Goal: Task Accomplishment & Management: Complete application form

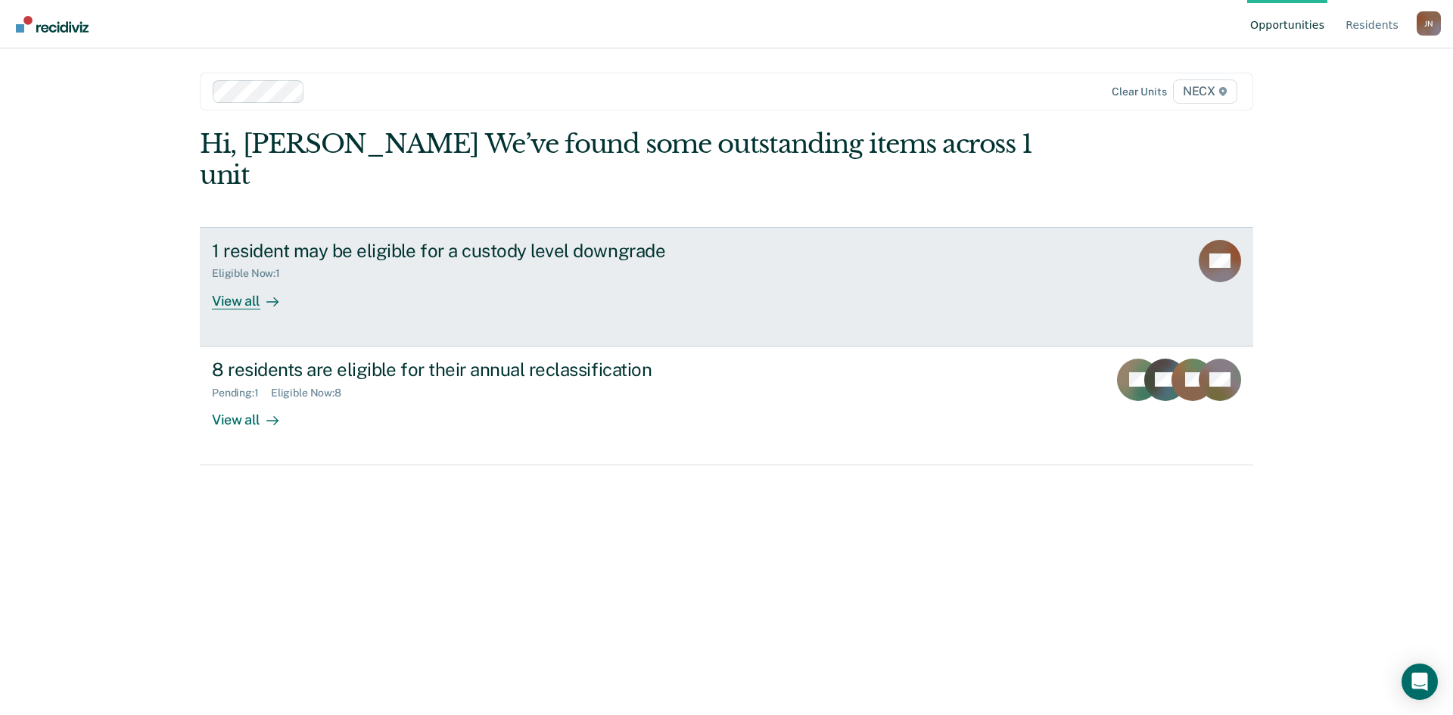
click at [484, 268] on div "1 resident may be eligible for a custody level downgrade Eligible Now : 1 View …" at bounding box center [495, 275] width 567 height 70
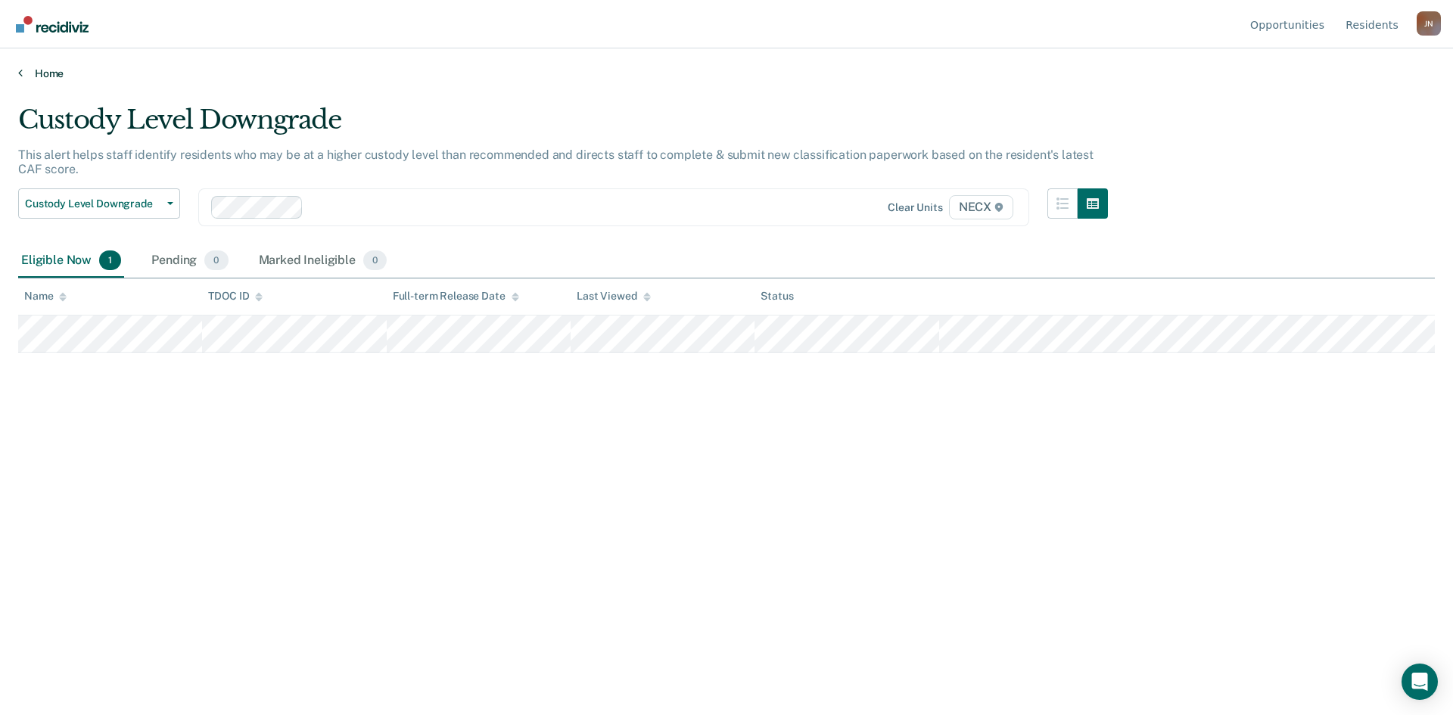
click at [36, 74] on link "Home" at bounding box center [726, 74] width 1416 height 14
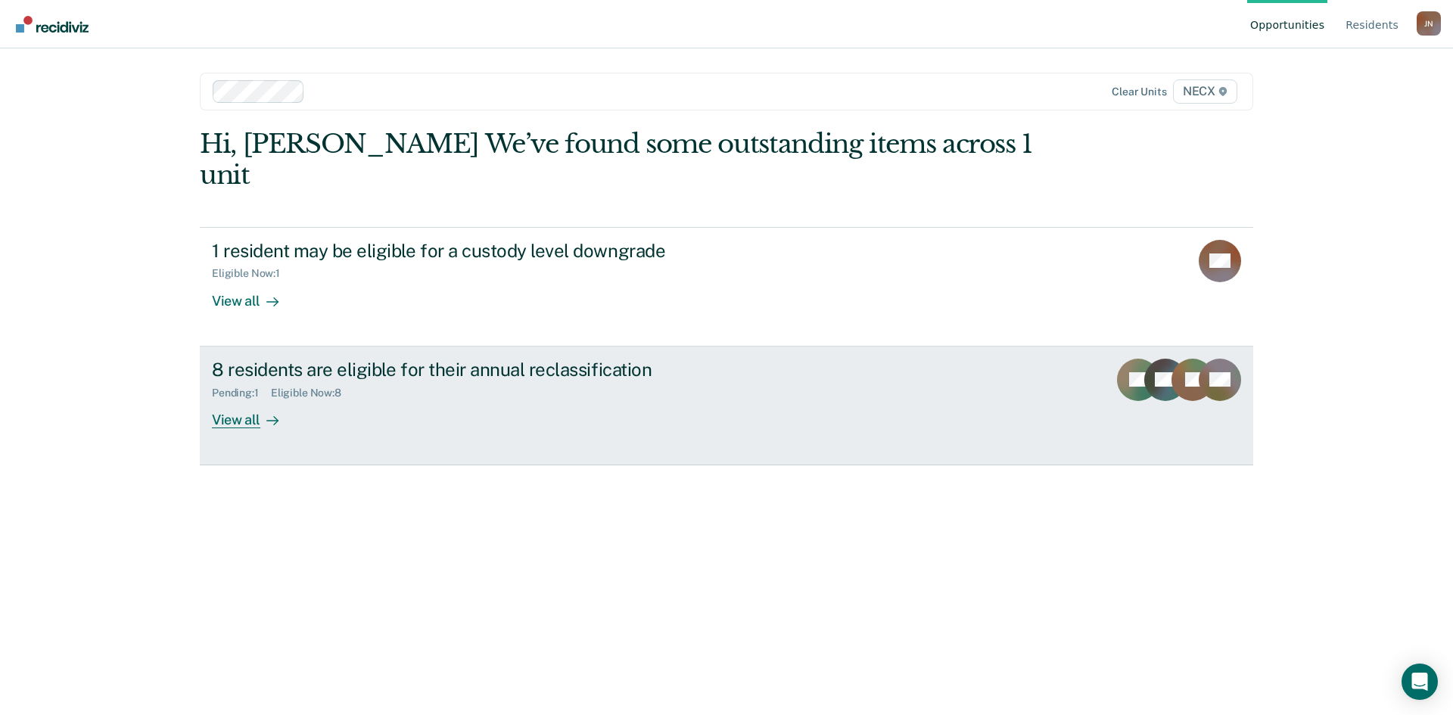
click at [400, 381] on div "Pending : 1 Eligible Now : 8" at bounding box center [477, 390] width 531 height 19
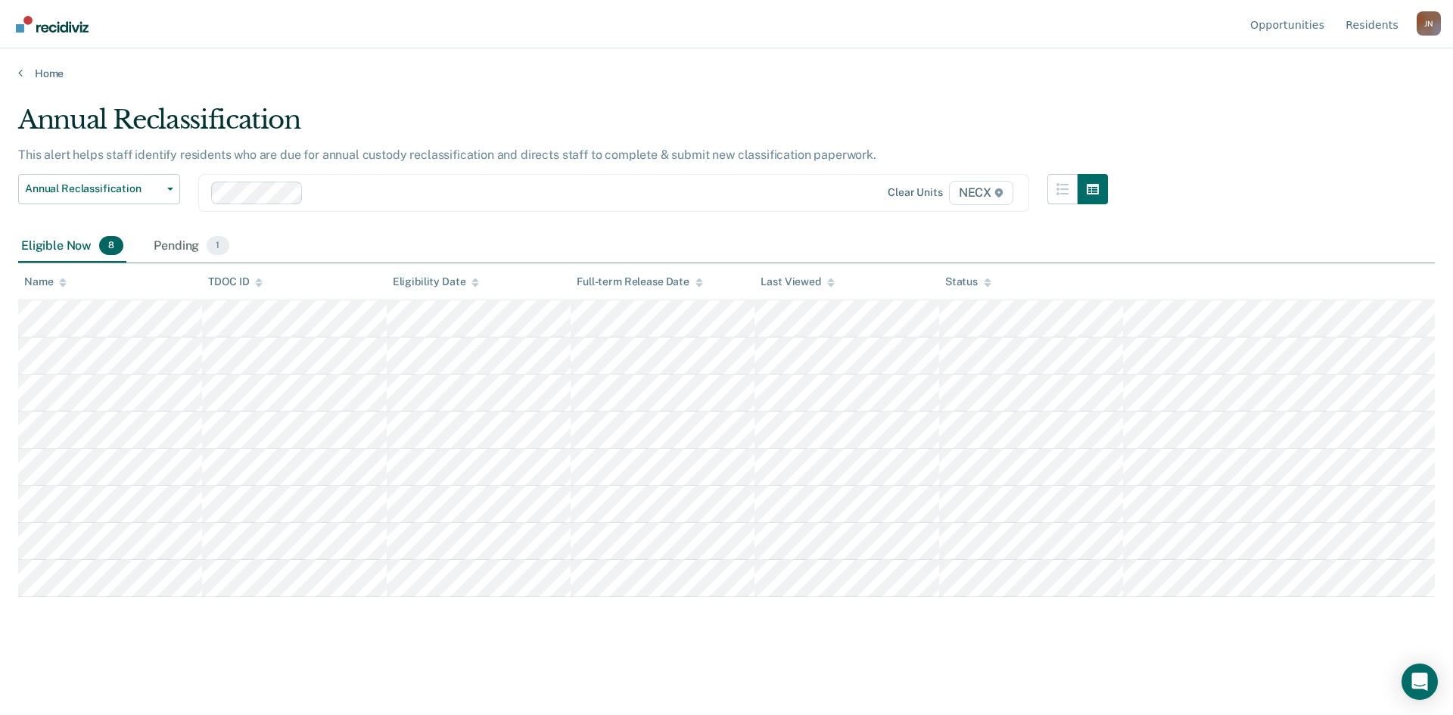
click at [75, 247] on div "Eligible Now 8" at bounding box center [72, 246] width 108 height 33
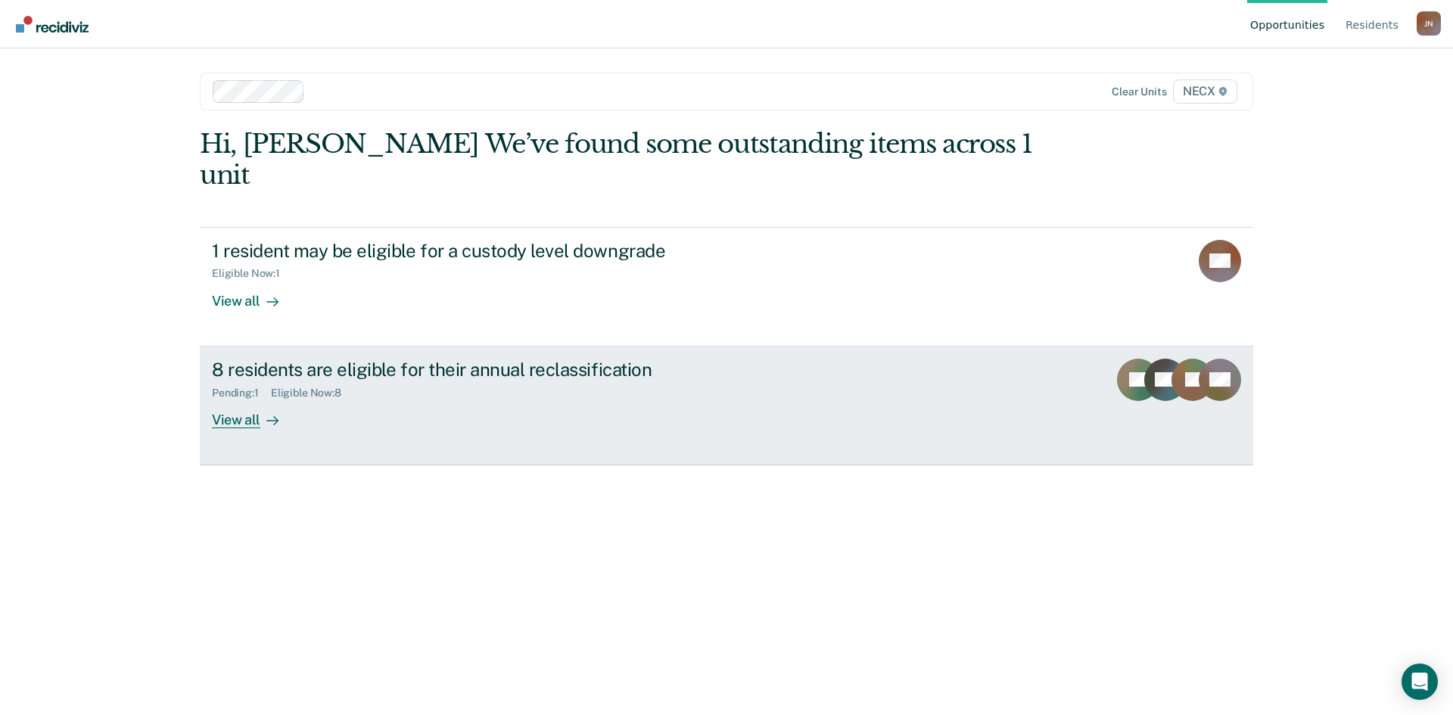
click at [431, 359] on div "8 residents are eligible for their annual reclassification" at bounding box center [477, 370] width 531 height 22
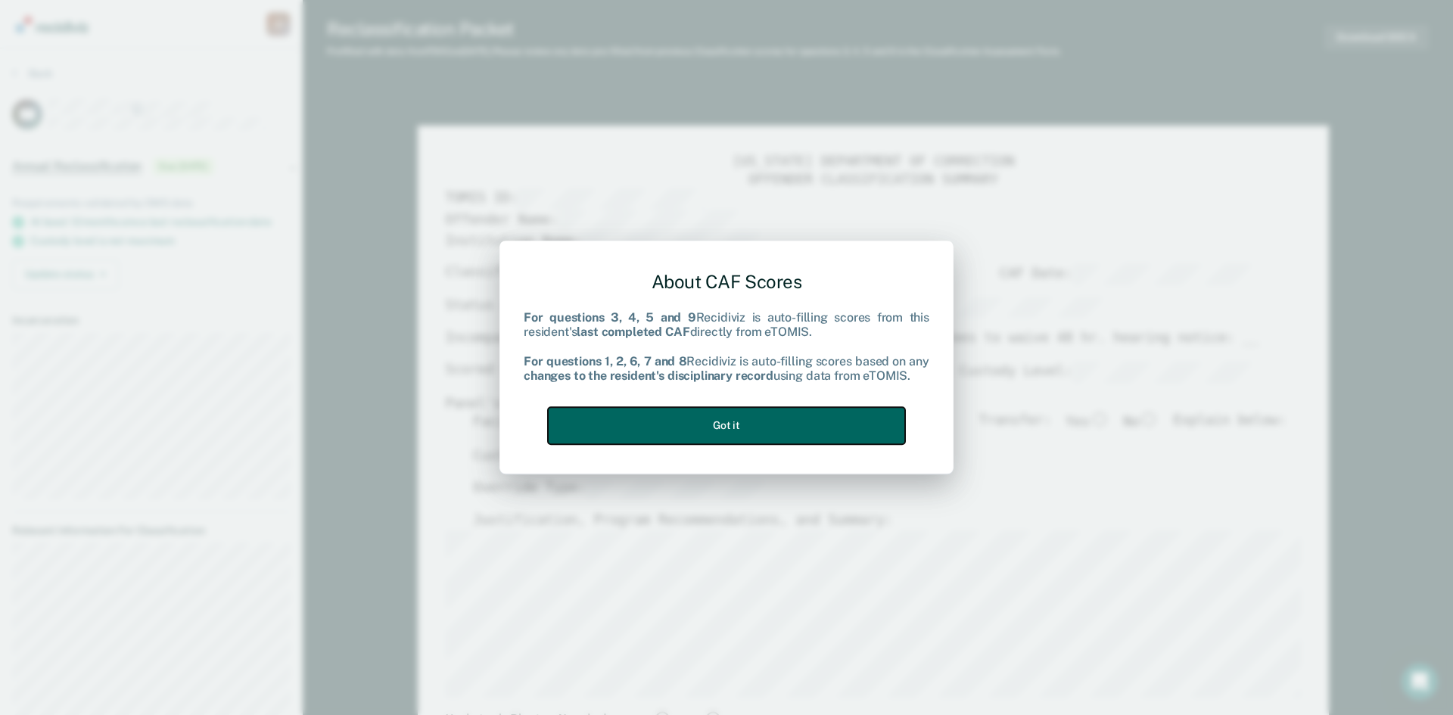
click at [743, 426] on button "Got it" at bounding box center [726, 425] width 357 height 37
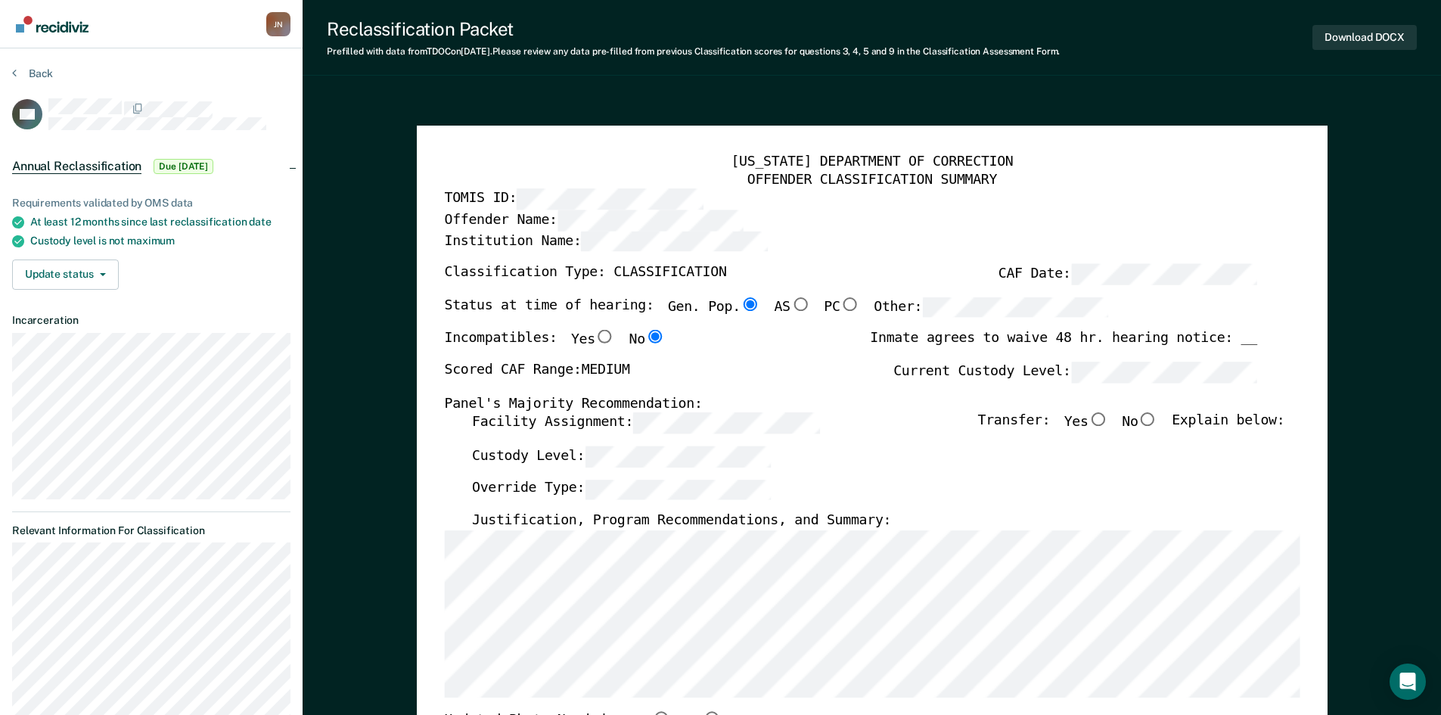
click at [1156, 421] on input "No" at bounding box center [1148, 420] width 20 height 14
type textarea "x"
radio input "true"
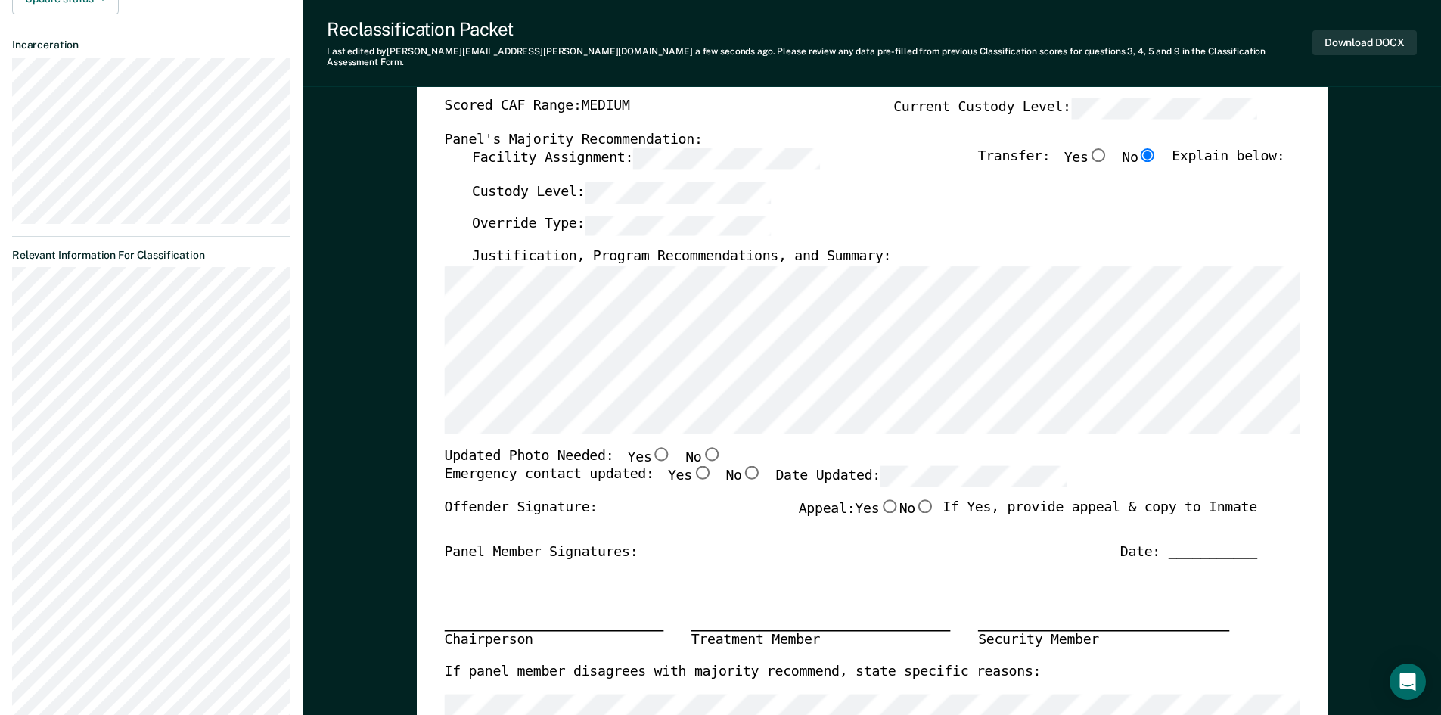
scroll to position [303, 0]
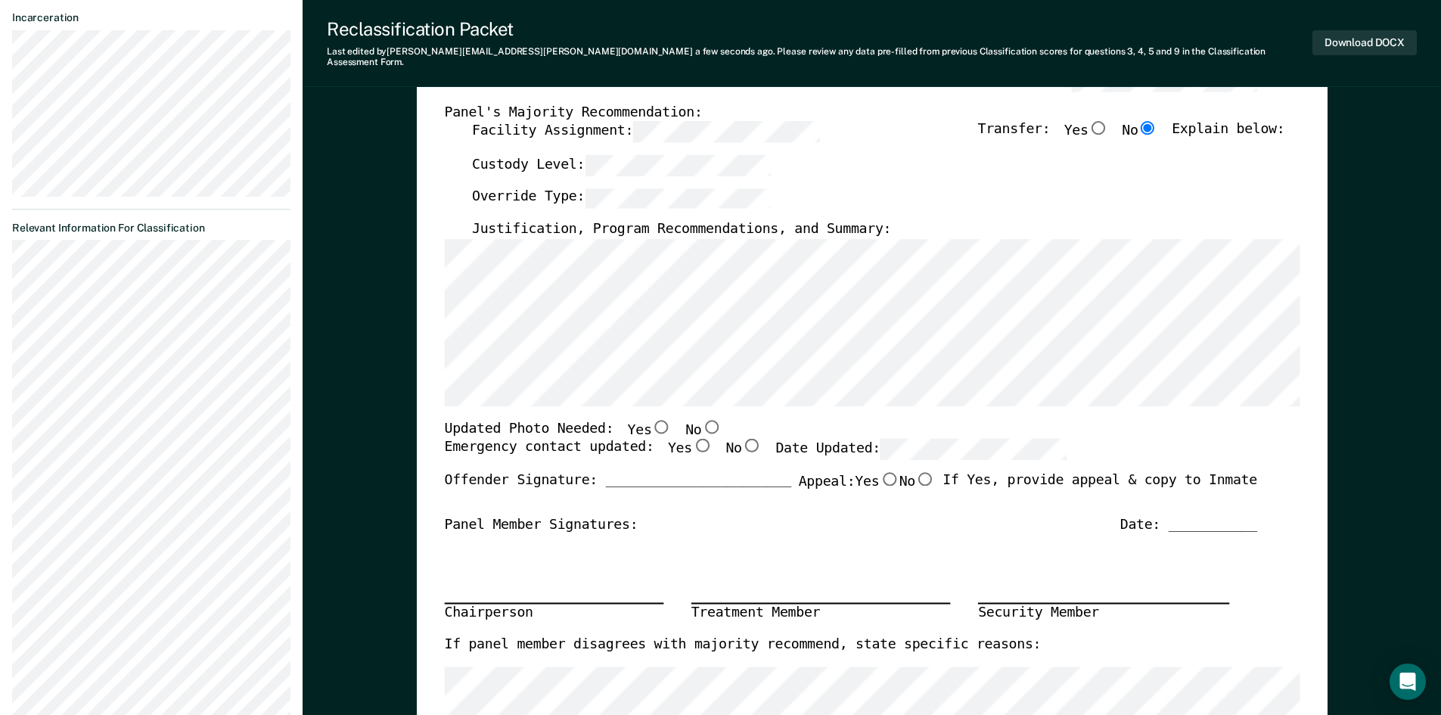
click at [692, 439] on input "Yes" at bounding box center [702, 446] width 20 height 14
type textarea "x"
radio input "true"
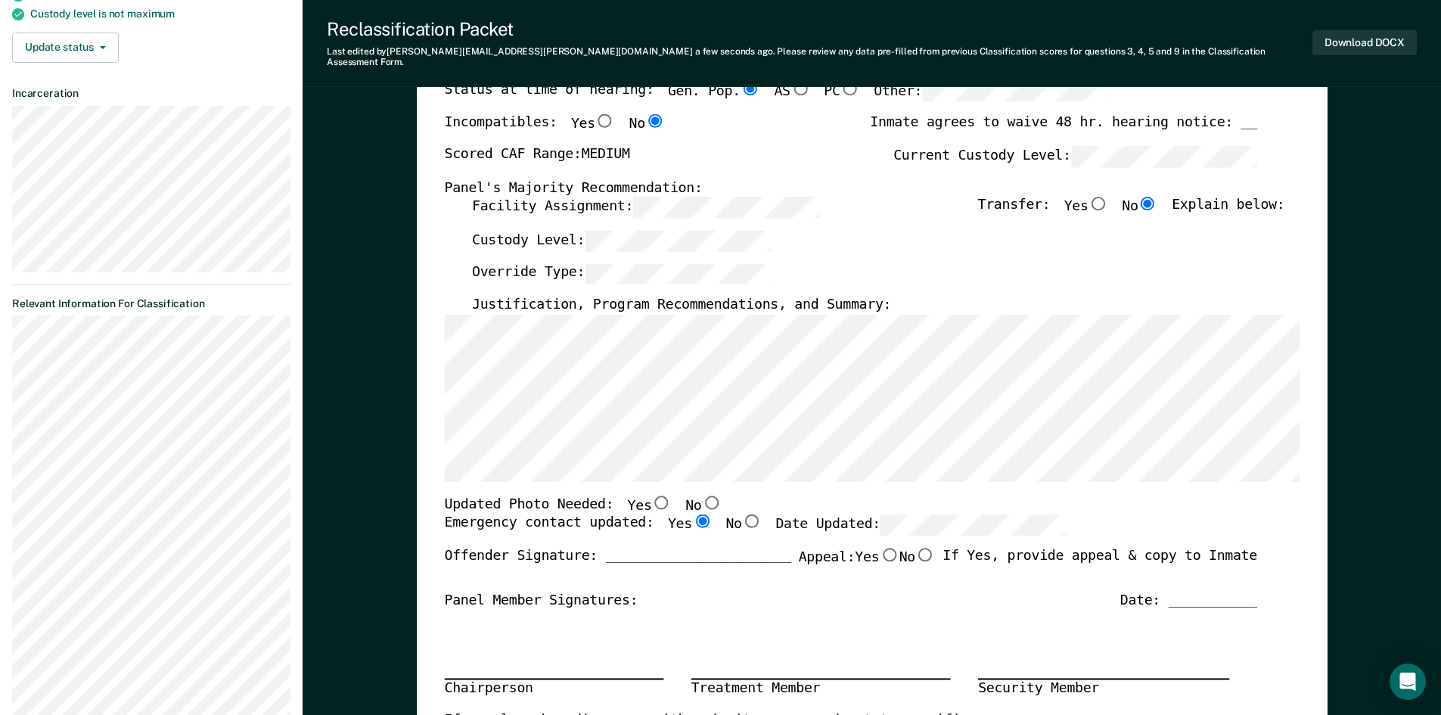
scroll to position [0, 0]
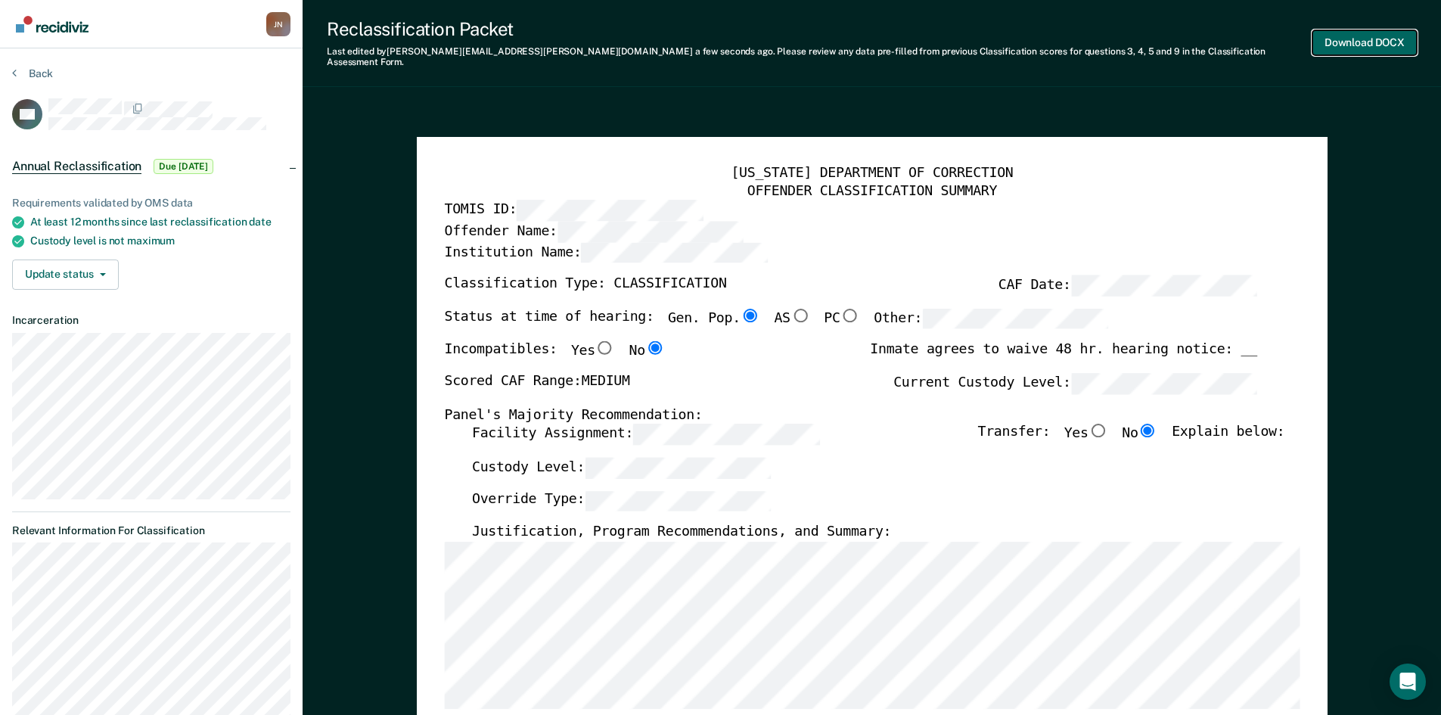
click at [1368, 32] on button "Download DOCX" at bounding box center [1365, 42] width 104 height 25
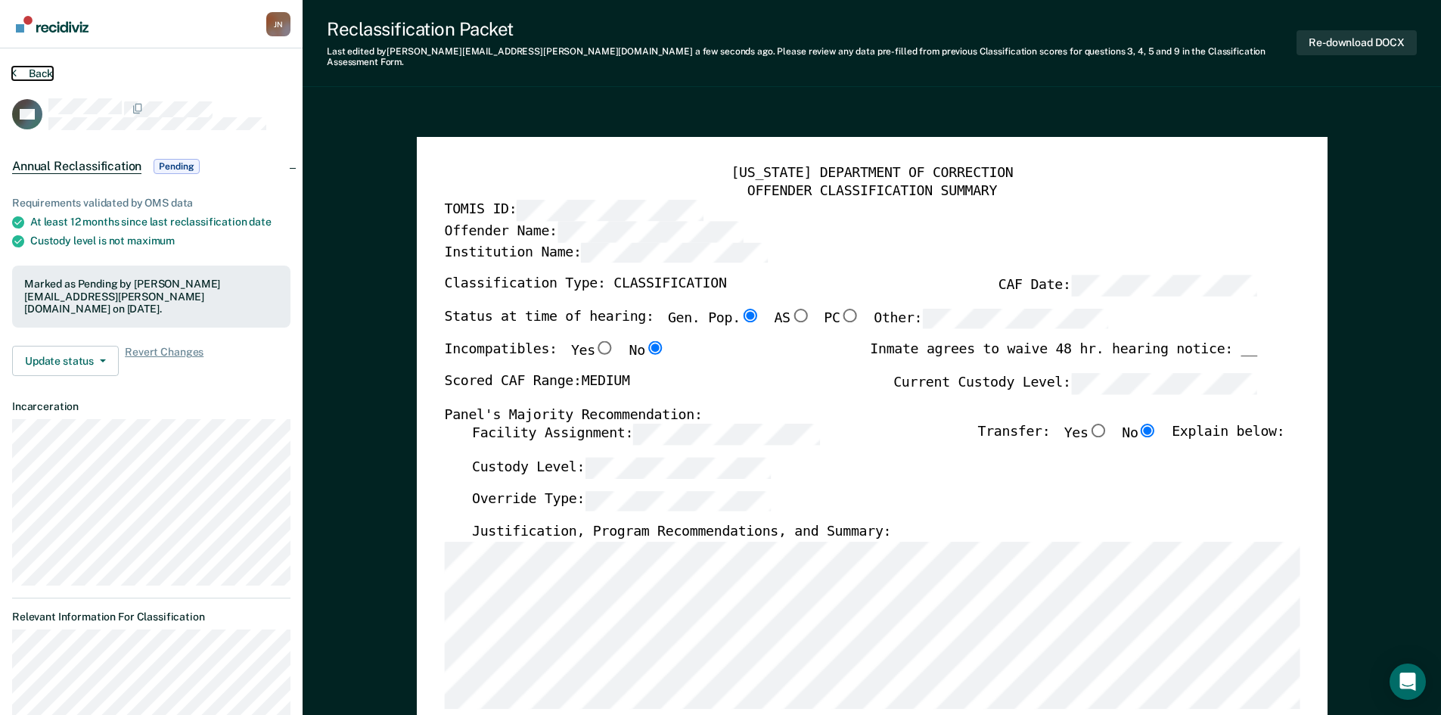
click at [35, 78] on button "Back" at bounding box center [32, 74] width 41 height 14
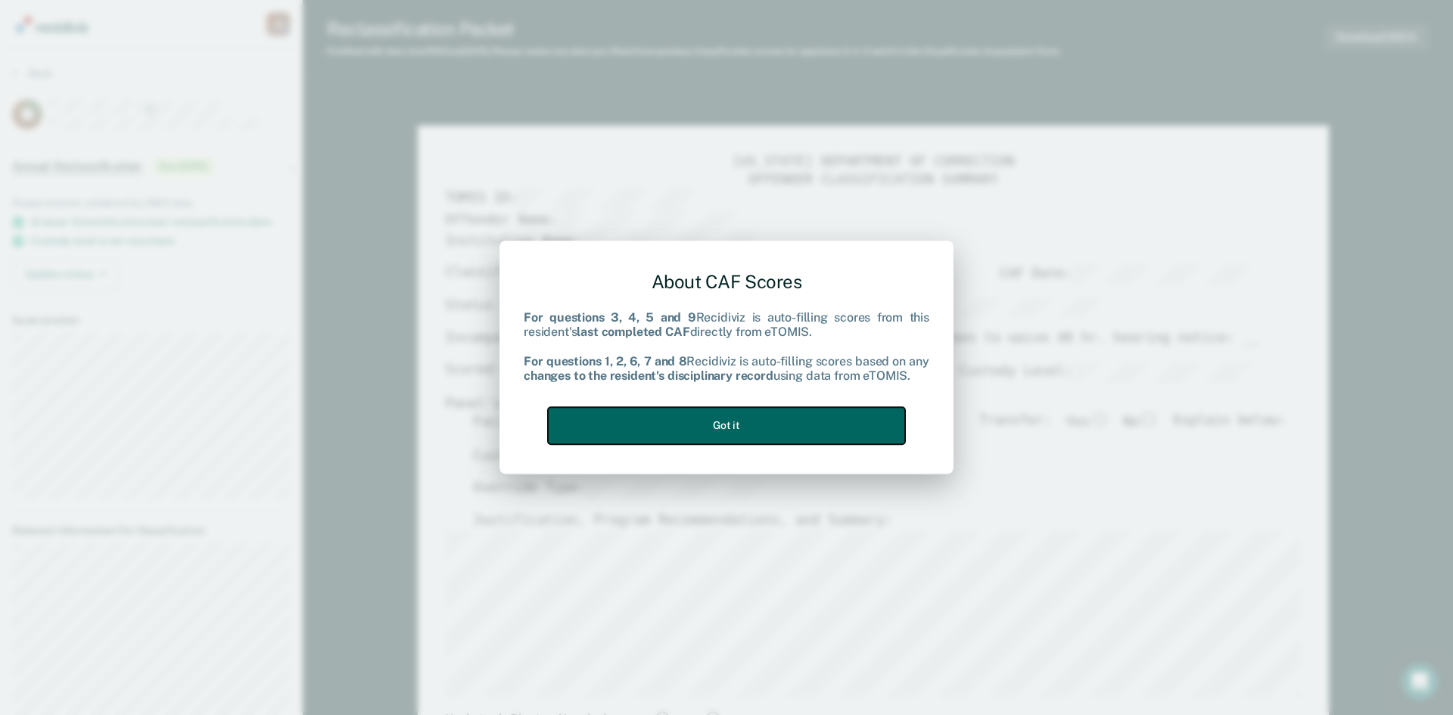
click at [778, 421] on button "Got it" at bounding box center [726, 425] width 357 height 37
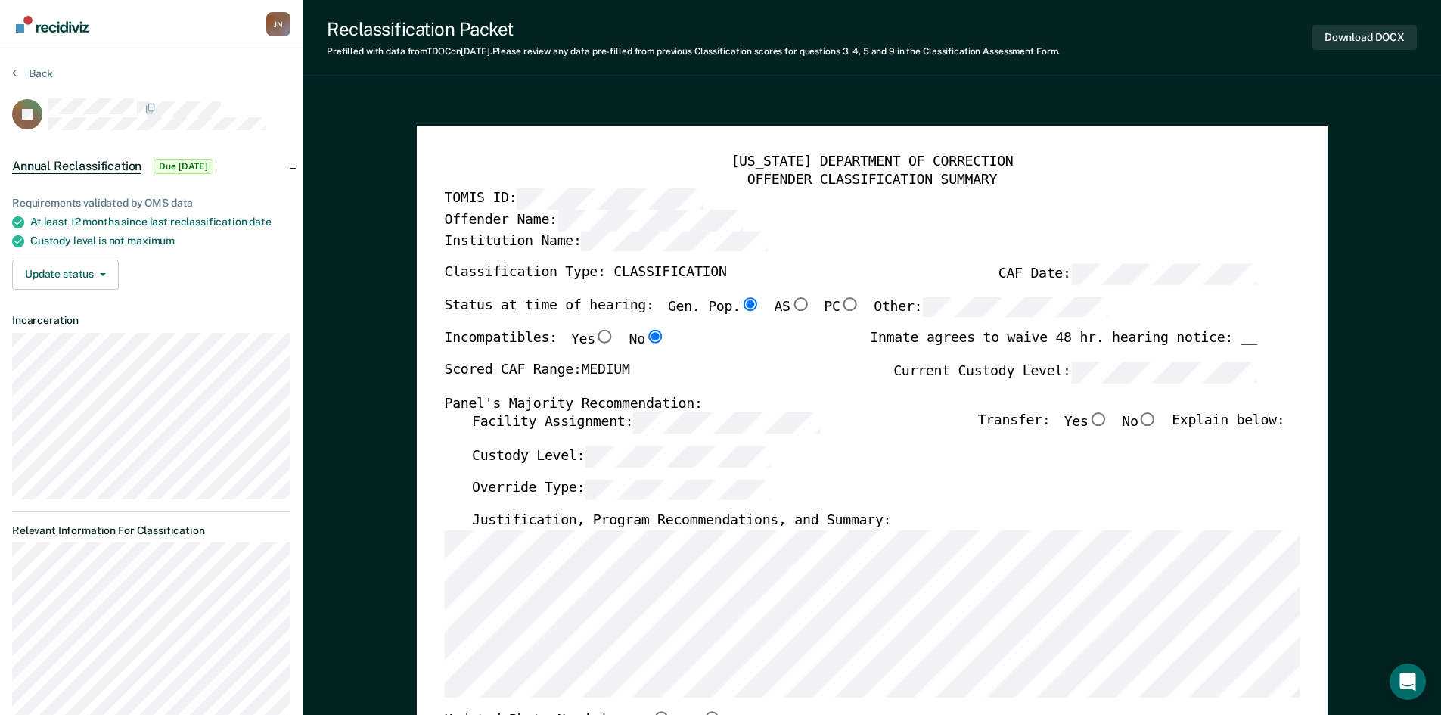
click at [1108, 151] on div "[US_STATE] DEPARTMENT OF CORRECTION OFFENDER CLASSIFICATION SUMMARY TOMIS ID: O…" at bounding box center [872, 719] width 911 height 1187
click at [872, 225] on div "Offender Name:" at bounding box center [850, 220] width 813 height 21
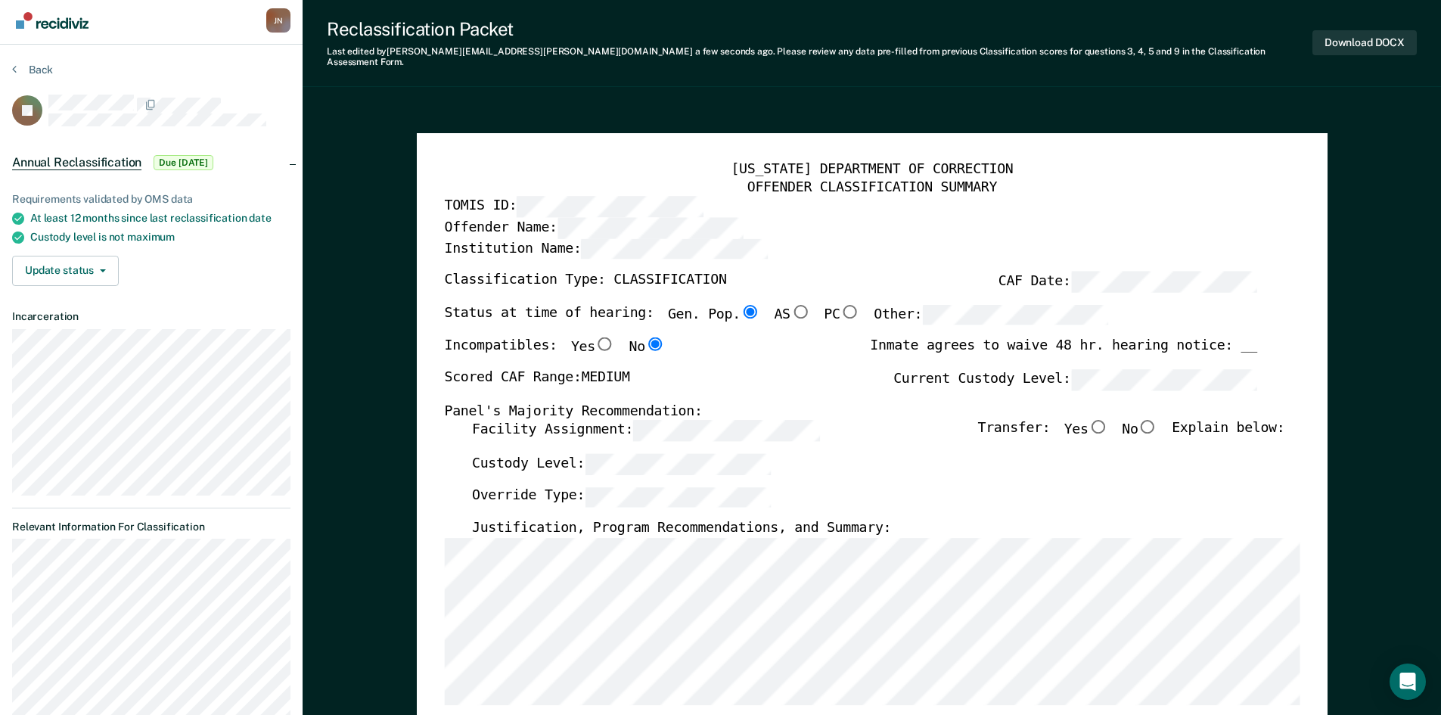
scroll to position [79, 0]
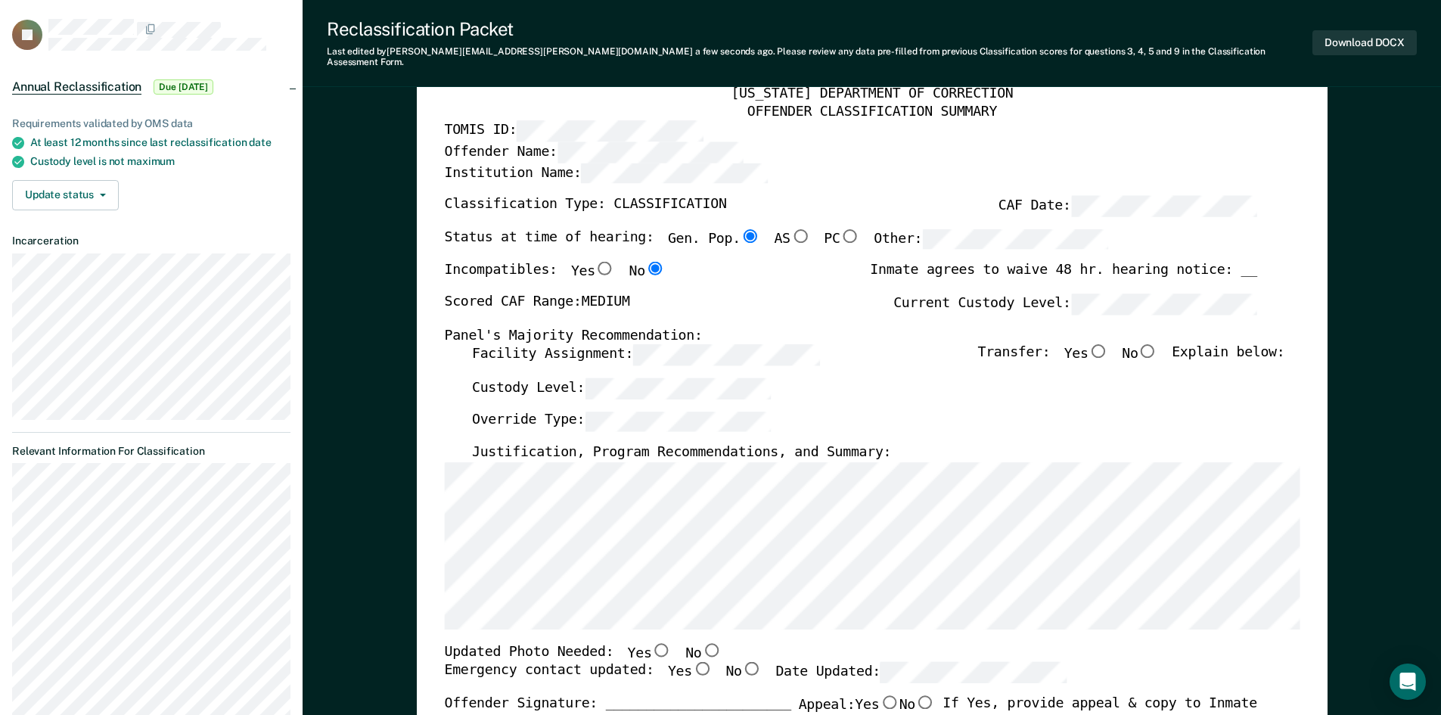
click at [1158, 344] on input "No" at bounding box center [1148, 351] width 20 height 14
type textarea "x"
radio input "true"
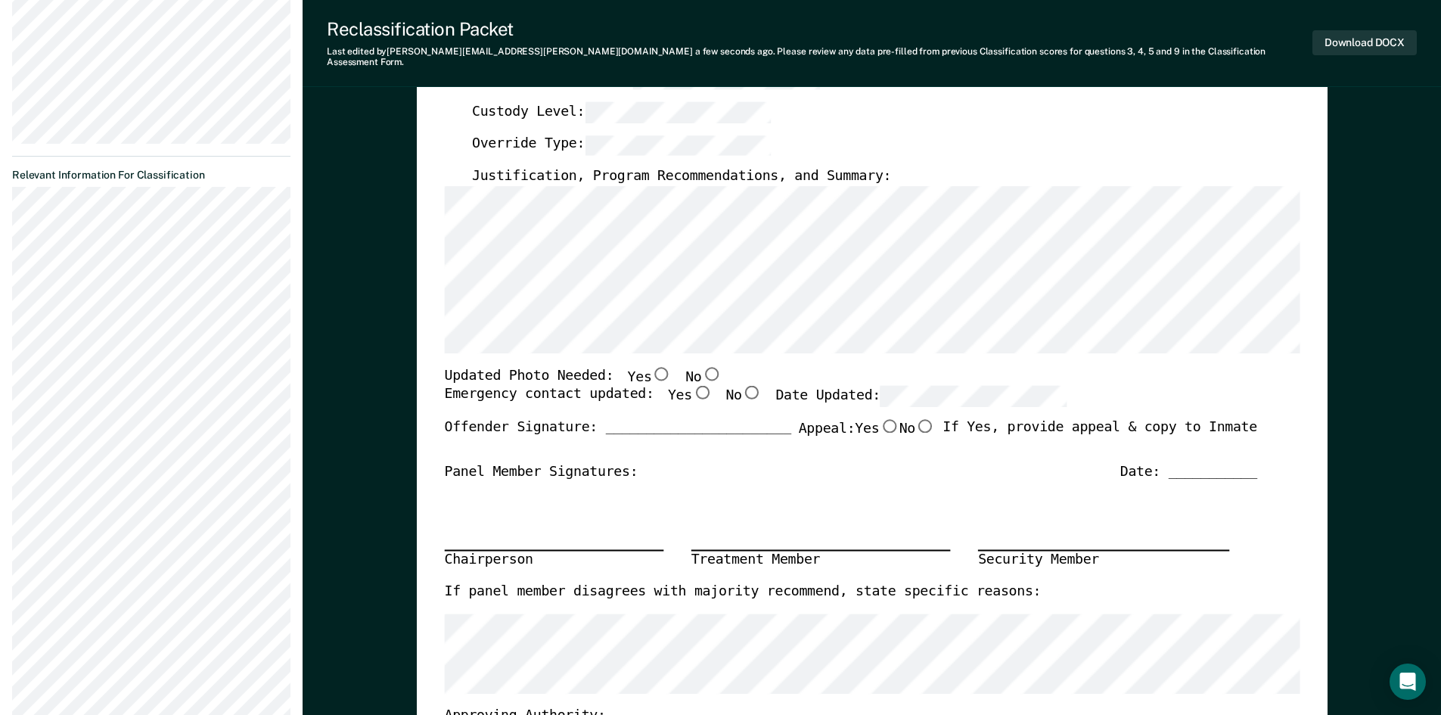
scroll to position [382, 0]
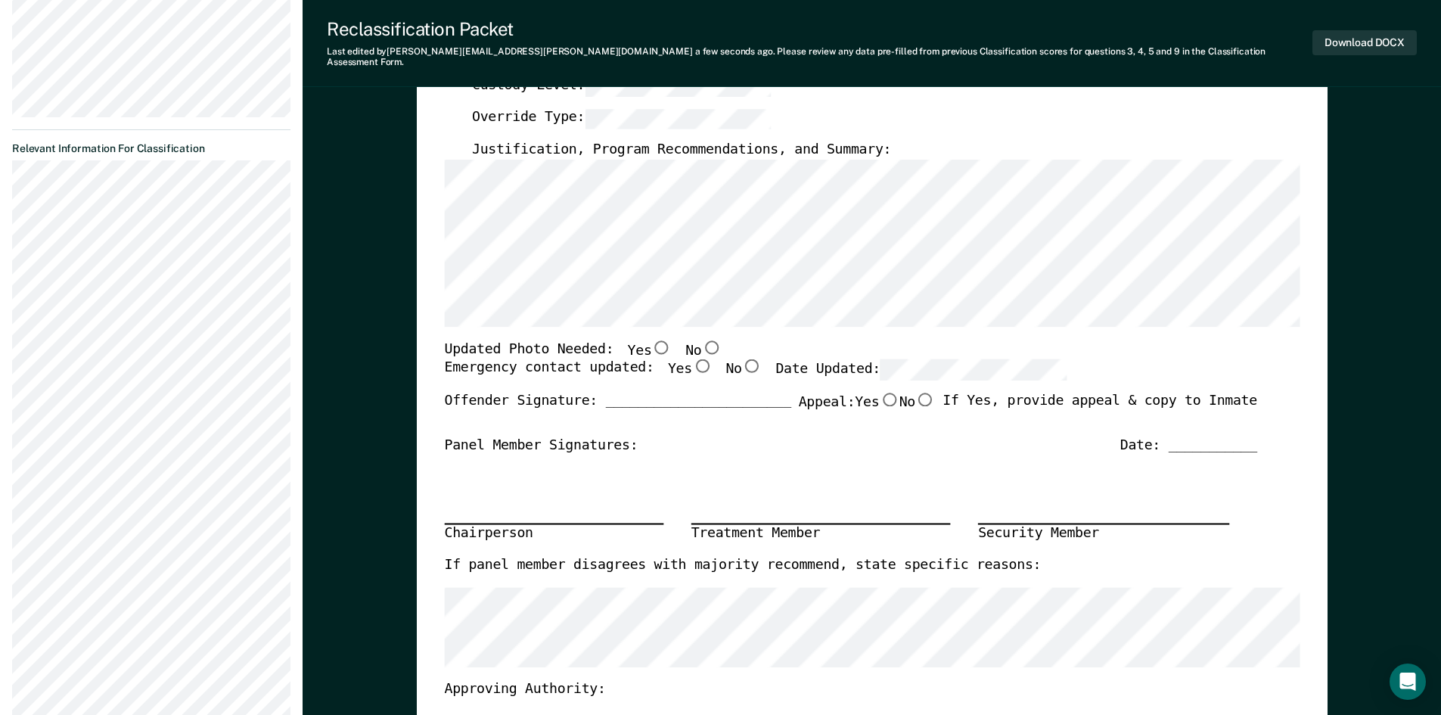
click at [692, 359] on input "Yes" at bounding box center [702, 366] width 20 height 14
type textarea "x"
radio input "true"
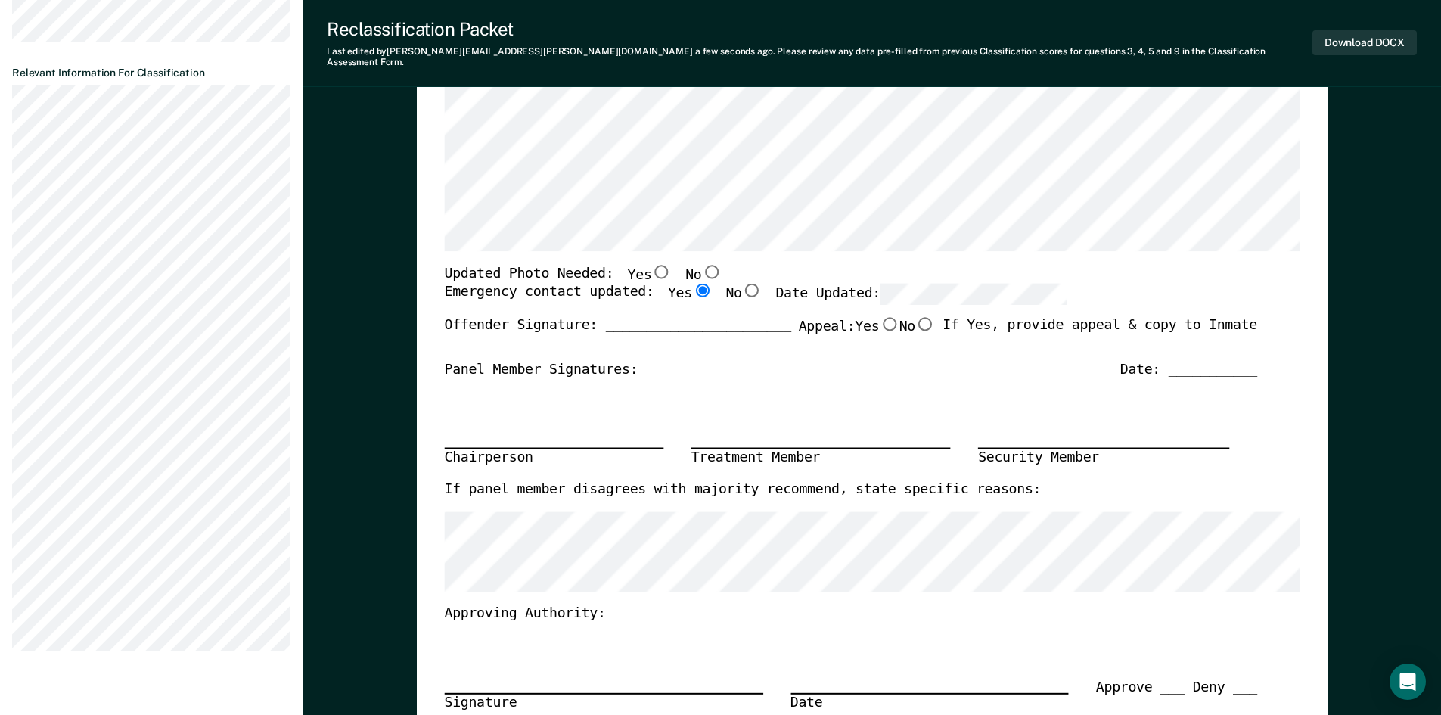
scroll to position [306, 0]
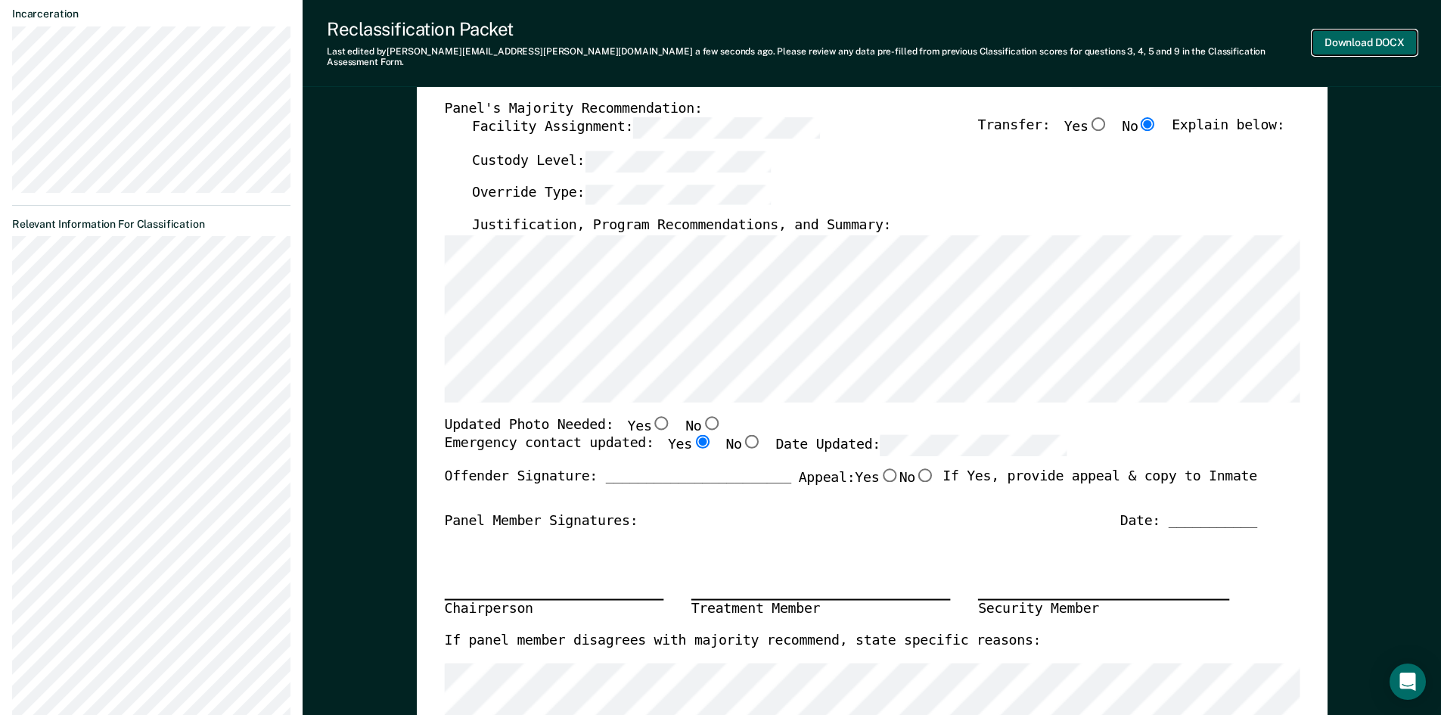
click at [1375, 30] on button "Download DOCX" at bounding box center [1365, 42] width 104 height 25
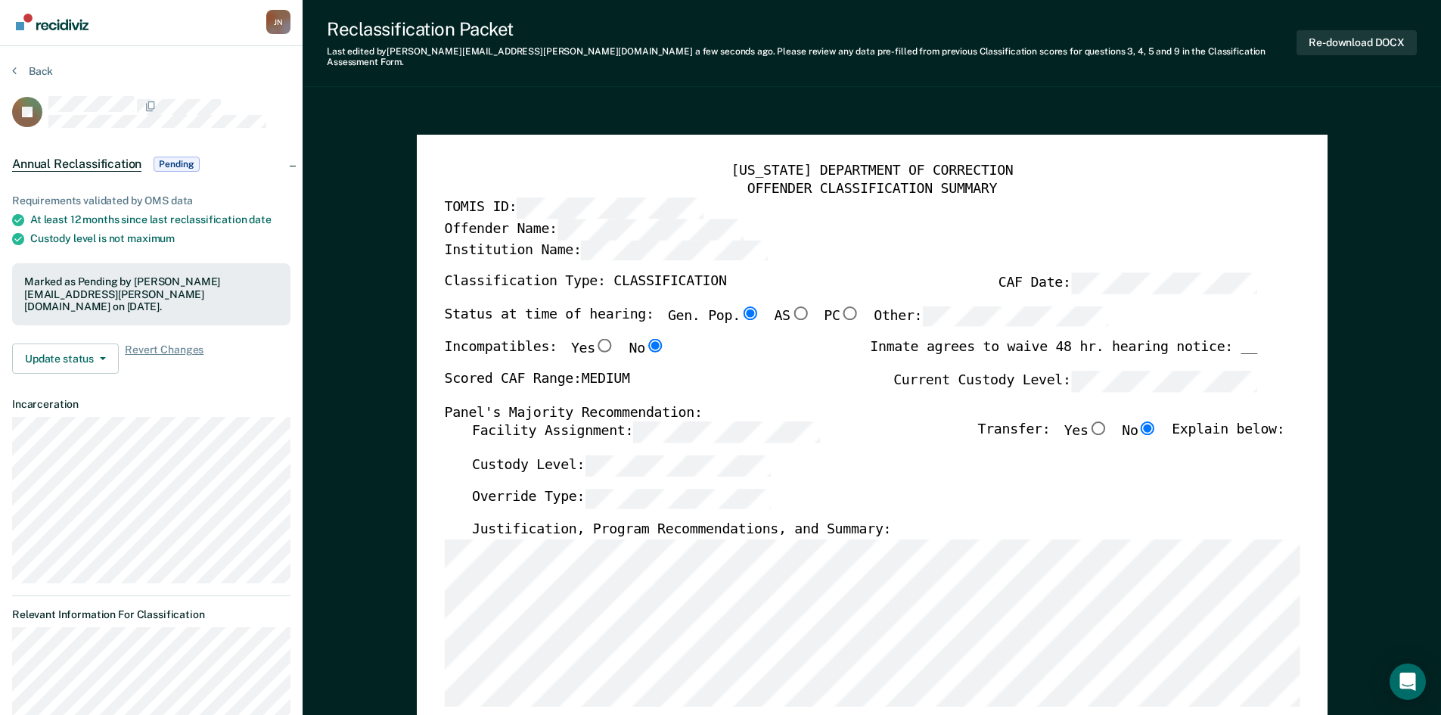
scroll to position [0, 0]
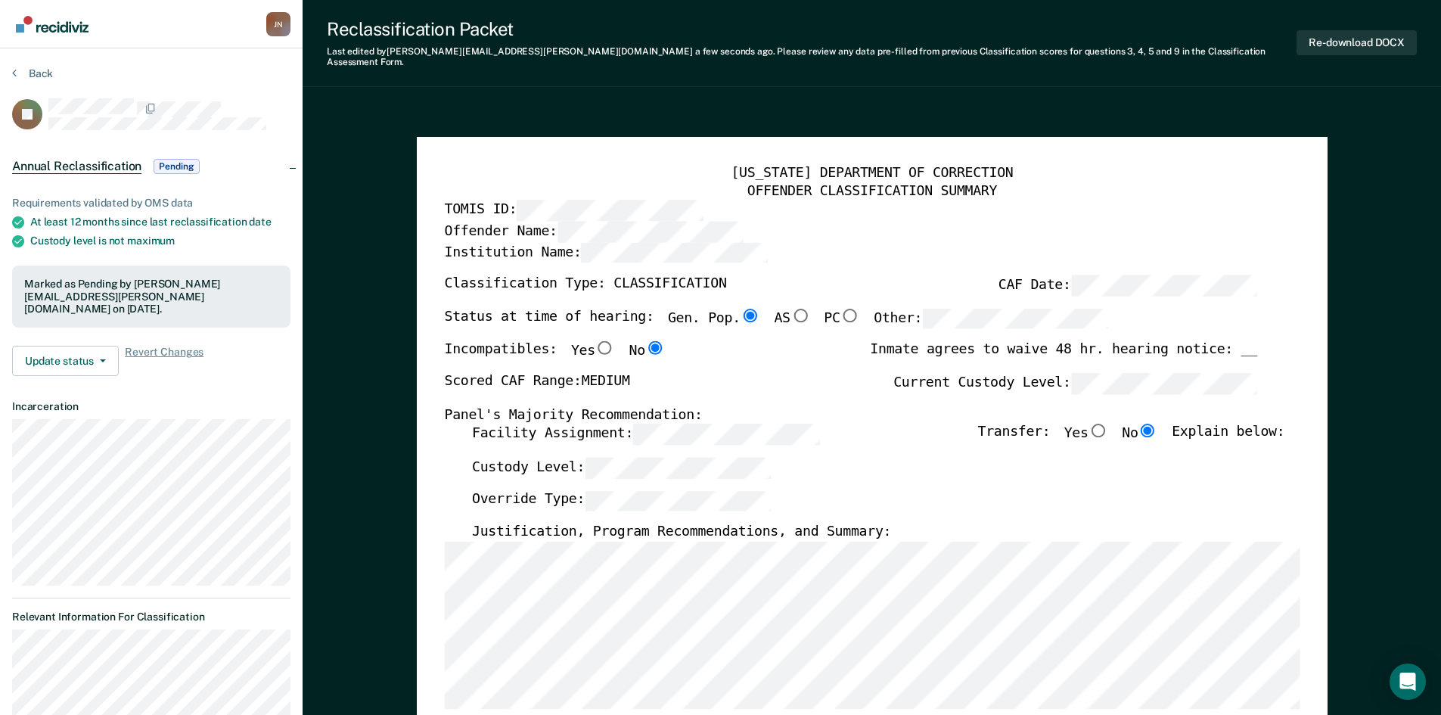
click at [23, 74] on button "Back" at bounding box center [32, 74] width 41 height 14
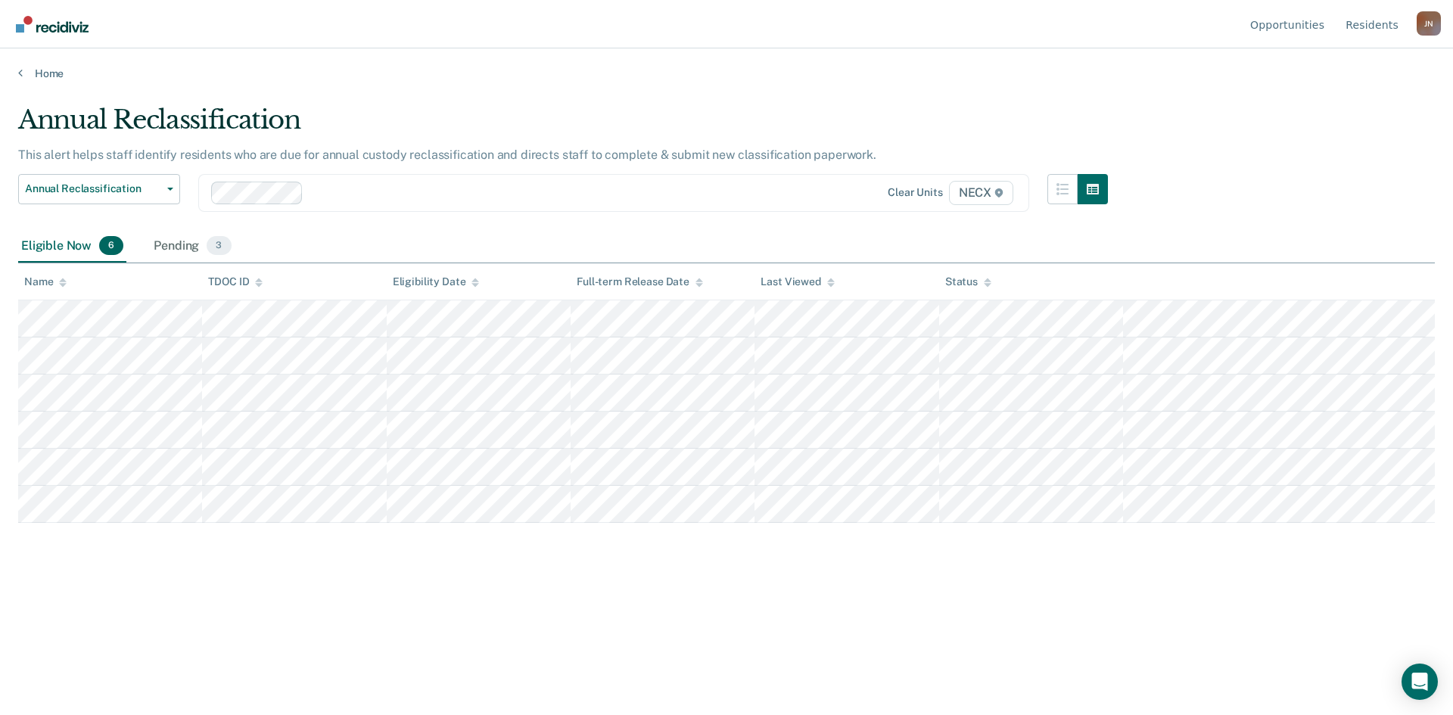
click at [1175, 49] on div "Home" at bounding box center [726, 64] width 1453 height 32
click at [1091, 70] on link "Home" at bounding box center [726, 74] width 1416 height 14
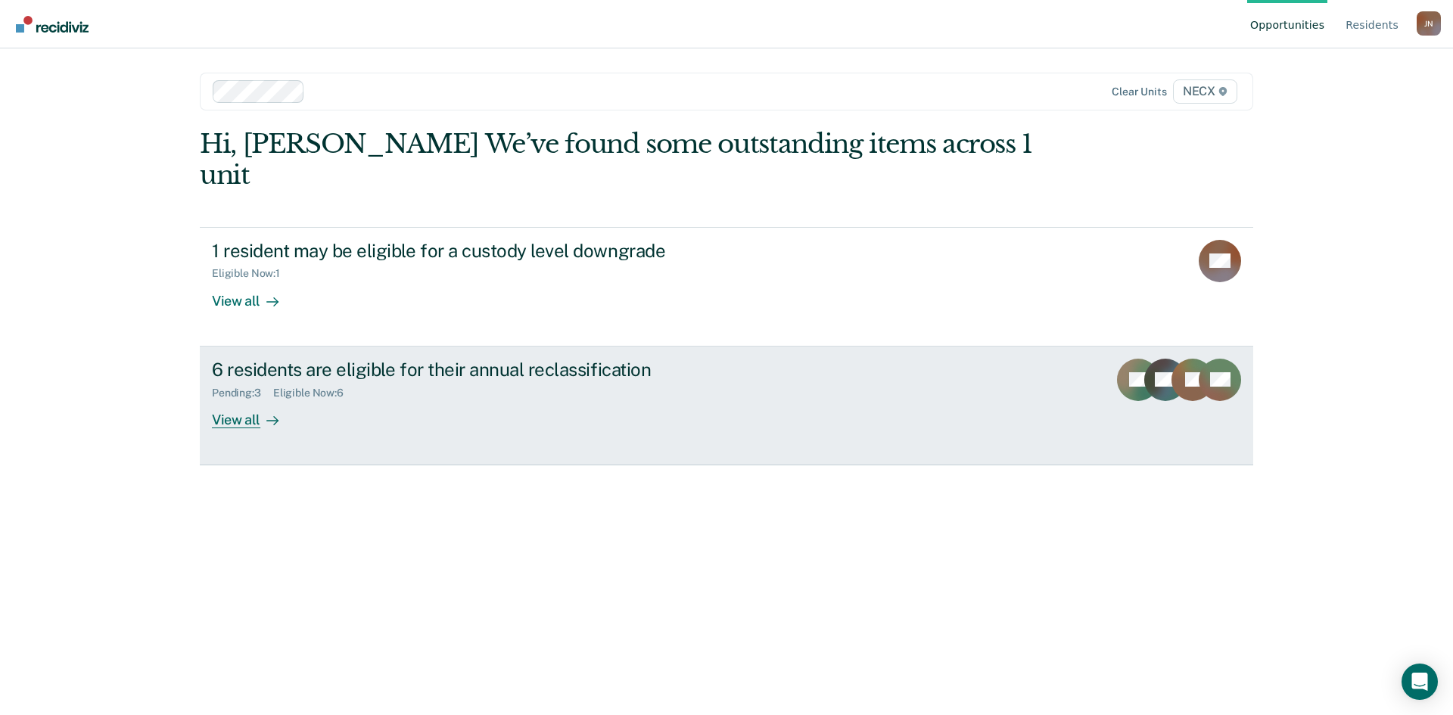
click at [397, 359] on div "6 residents are eligible for their annual reclassification" at bounding box center [477, 370] width 531 height 22
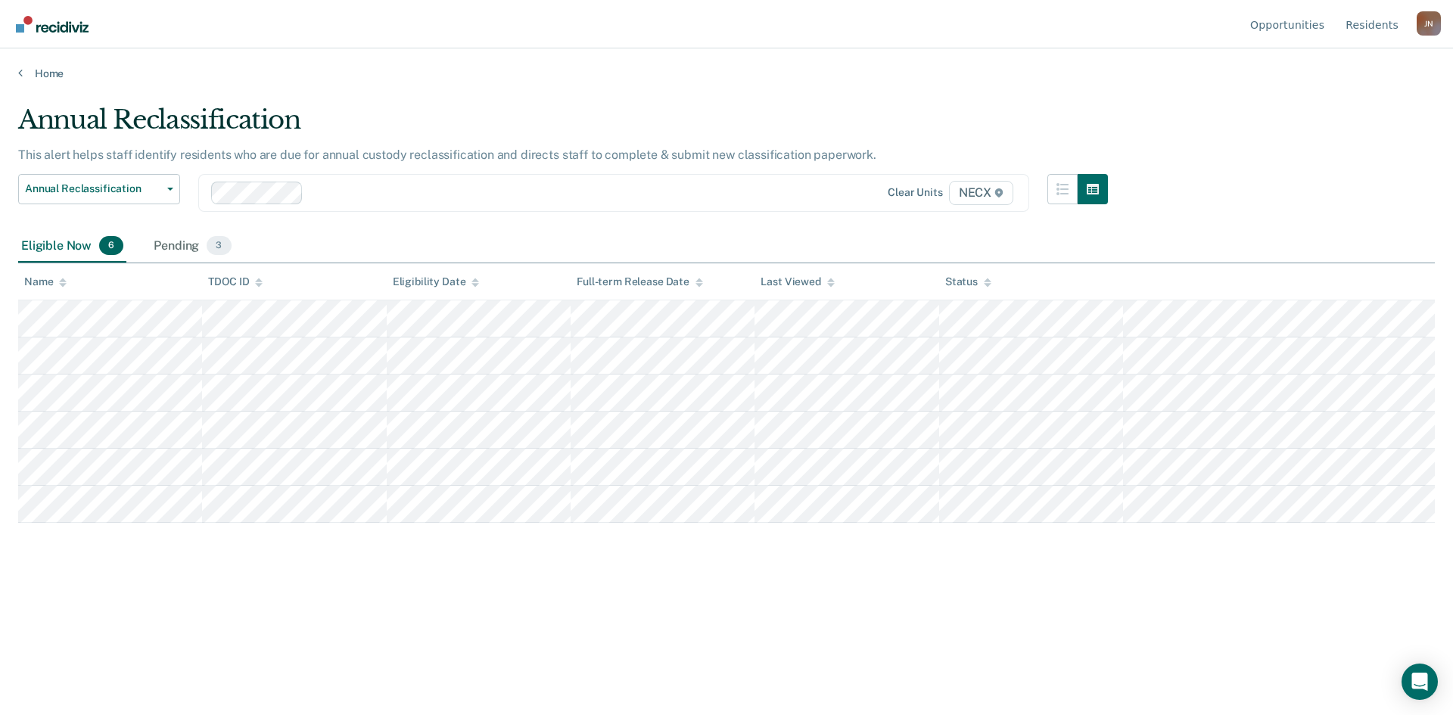
click at [1354, 222] on div "Annual Reclassification This alert helps staff identify residents who are due f…" at bounding box center [726, 352] width 1416 height 497
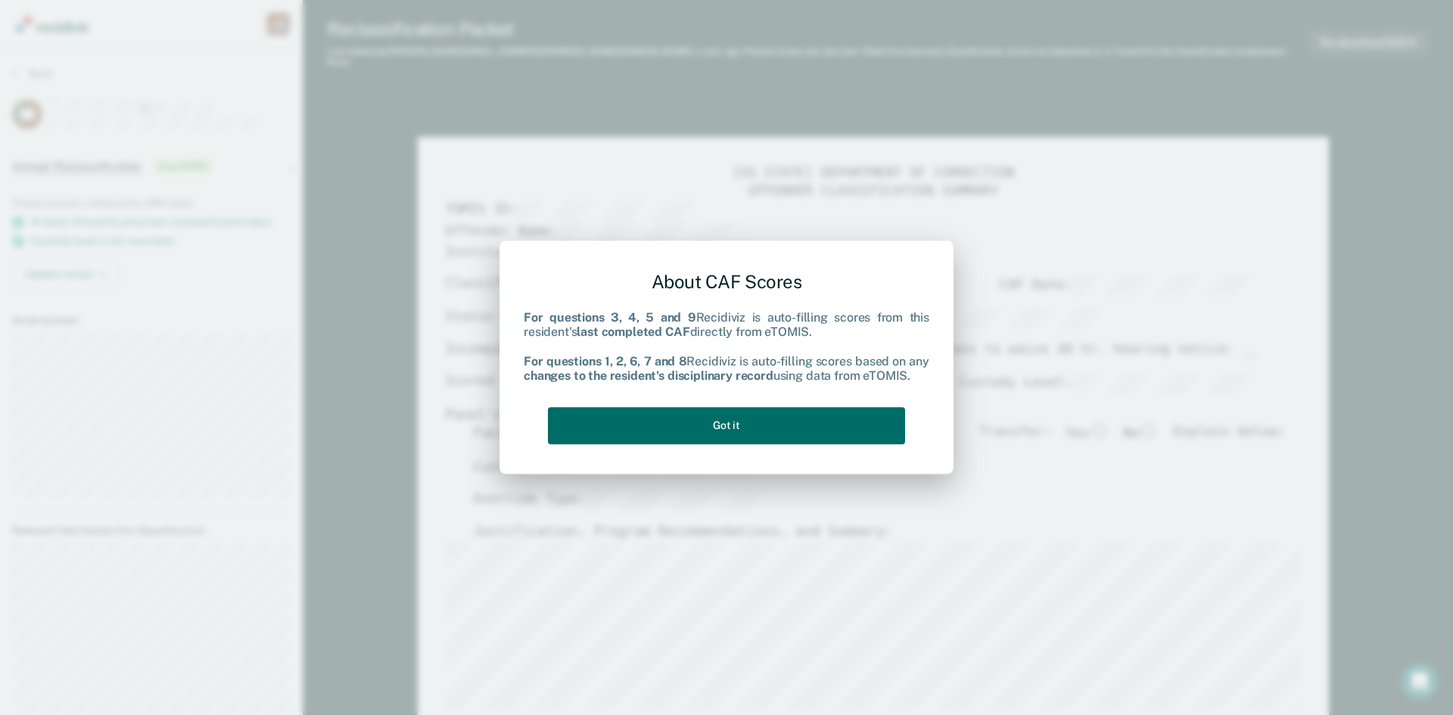
click at [918, 425] on div "About CAF Scores For questions 3, 4, 5 and 9 Recidiviz is auto-filling scores f…" at bounding box center [727, 355] width 406 height 192
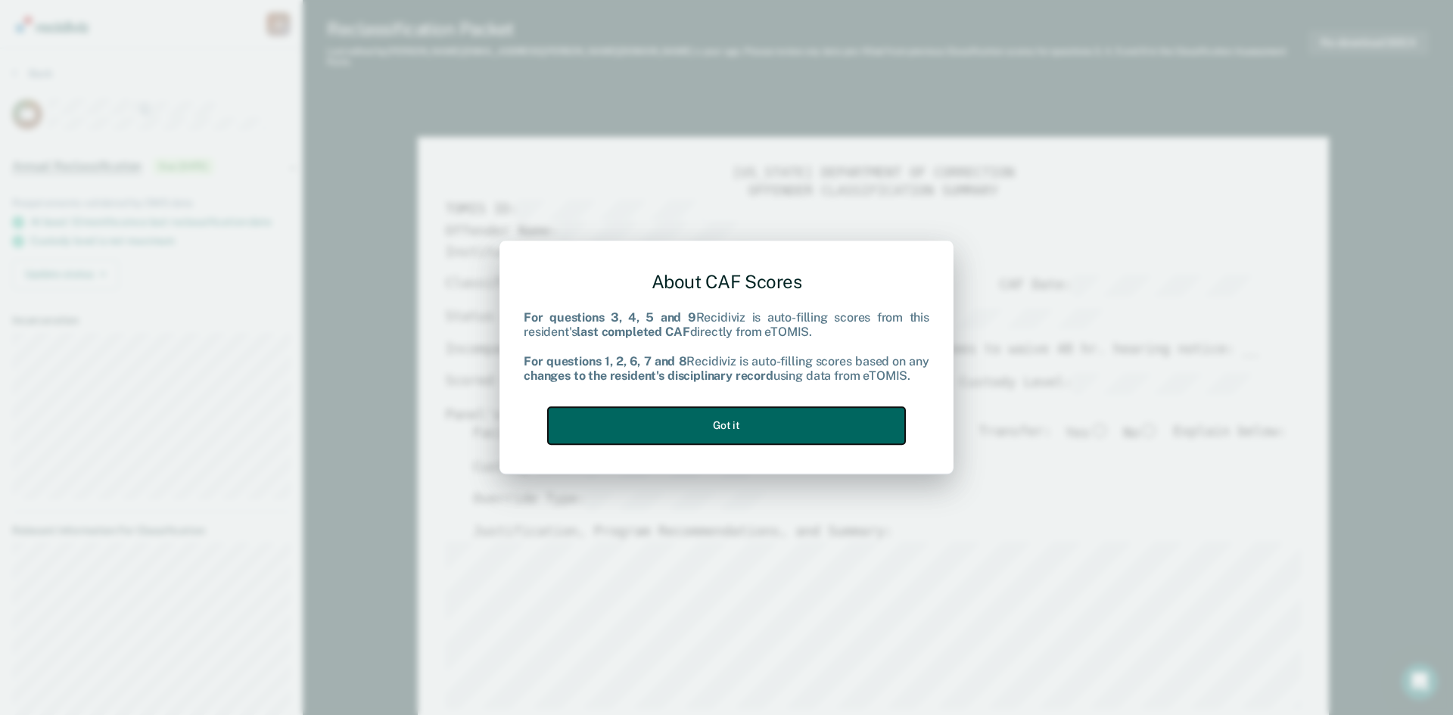
click at [892, 427] on button "Got it" at bounding box center [726, 425] width 357 height 37
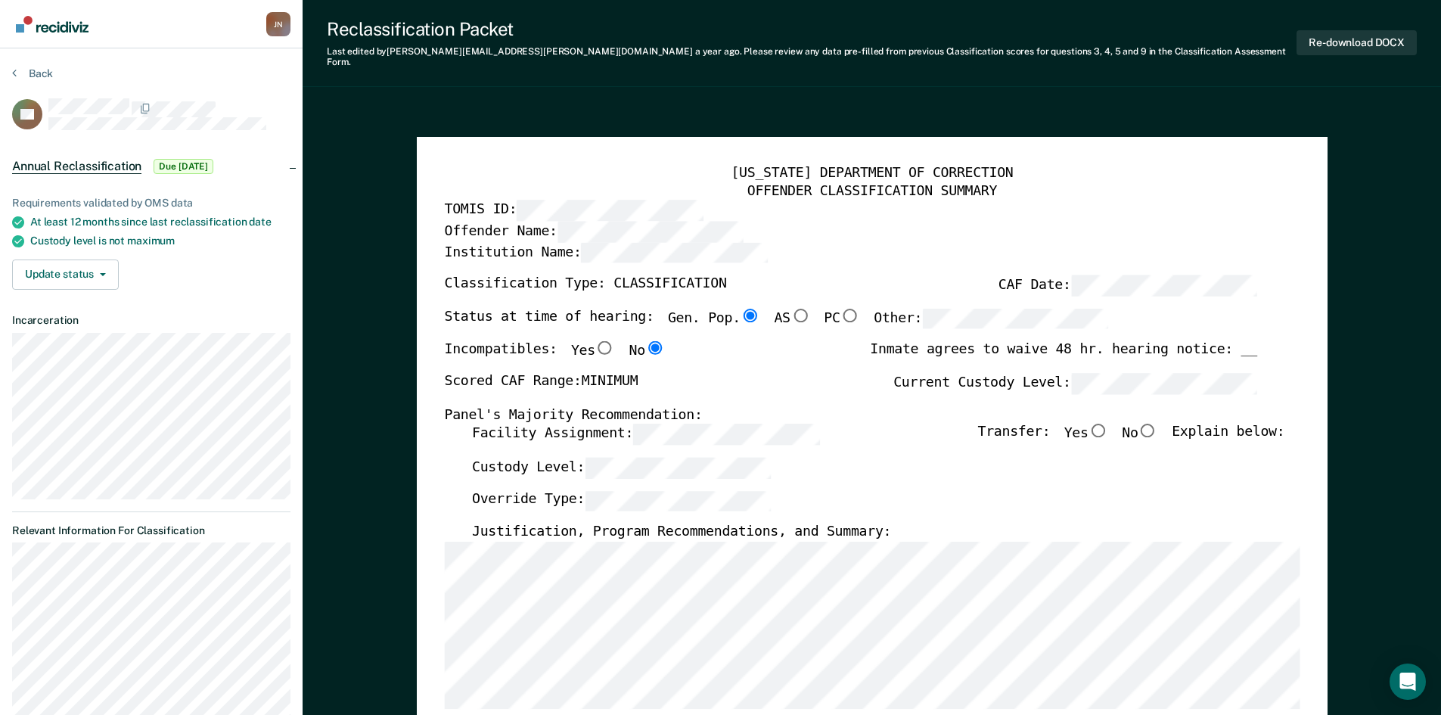
click at [506, 200] on label "TOMIS ID:" at bounding box center [573, 210] width 259 height 21
click at [1037, 185] on div "OFFENDER CLASSIFICATION SUMMARY" at bounding box center [872, 191] width 856 height 18
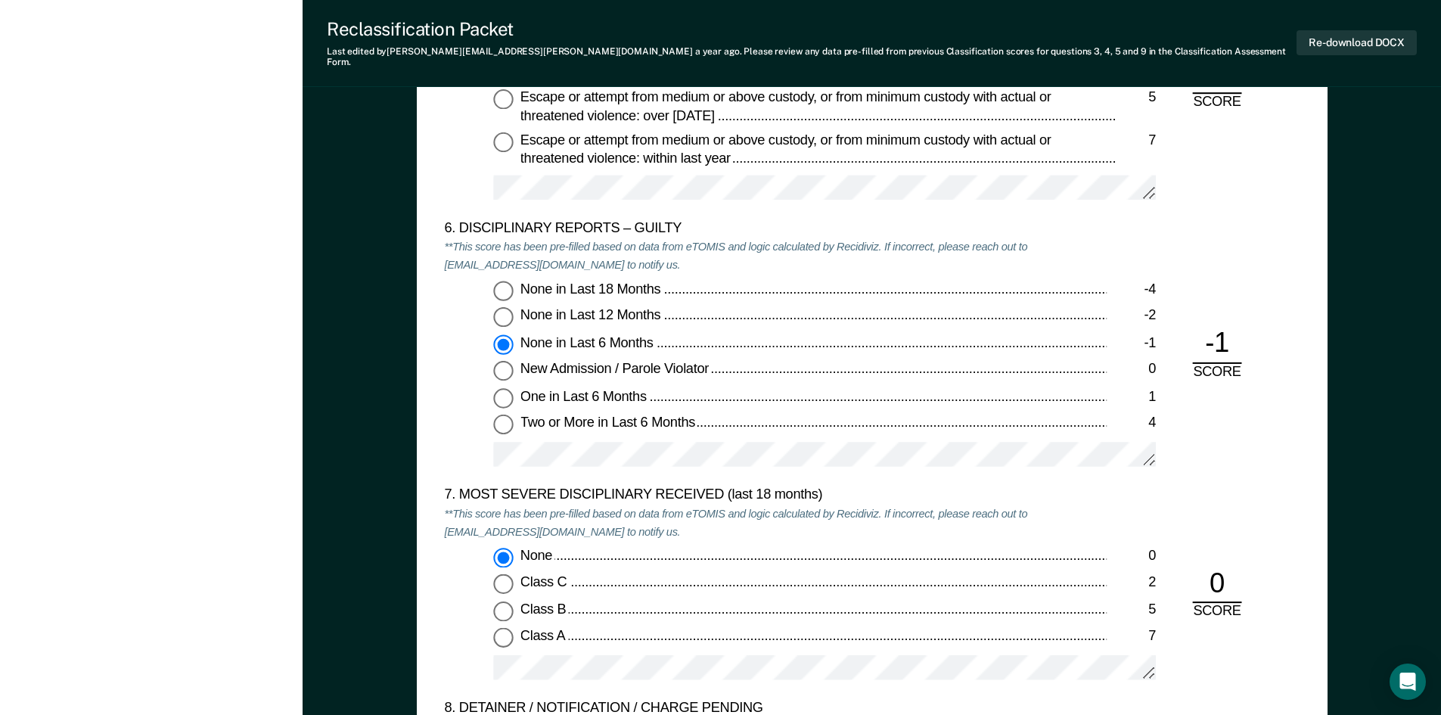
scroll to position [2648, 0]
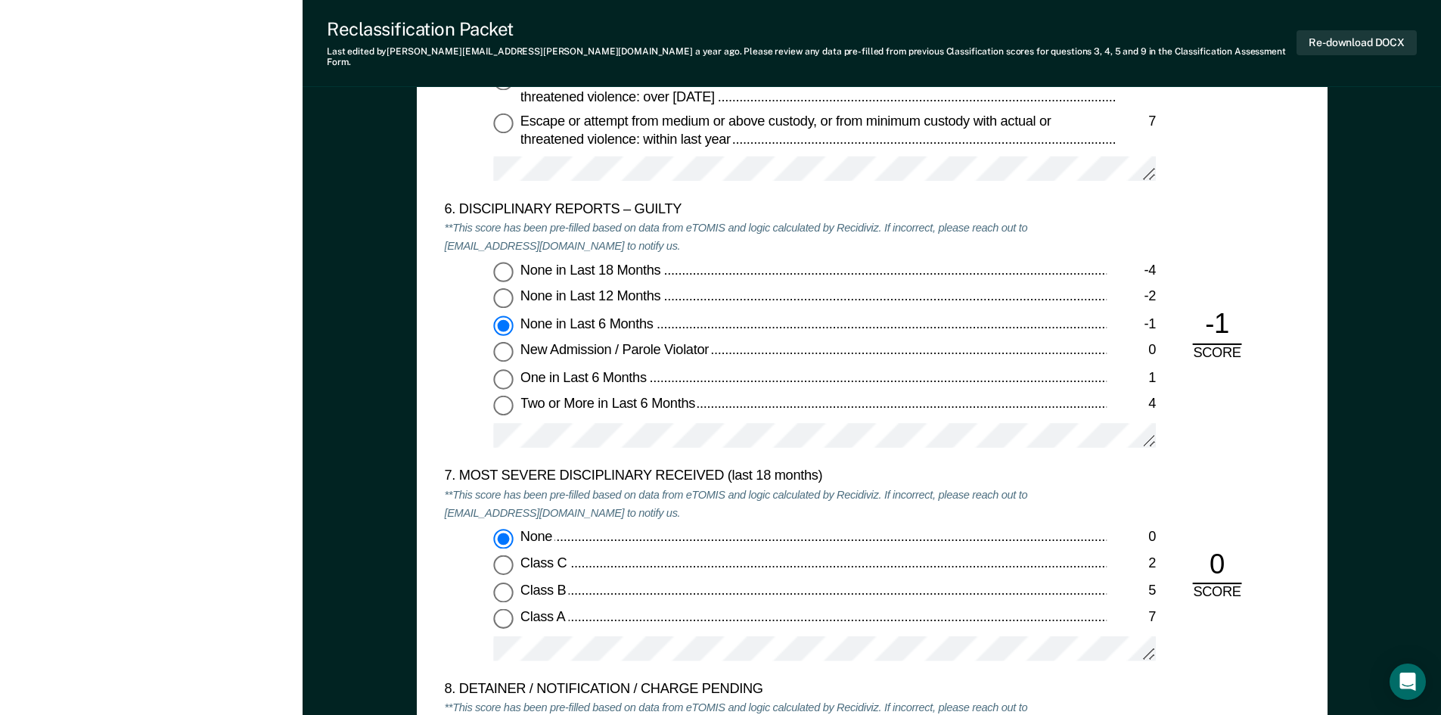
click at [502, 289] on input "None in Last 12 Months -2" at bounding box center [503, 299] width 20 height 20
type textarea "x"
radio input "true"
radio input "false"
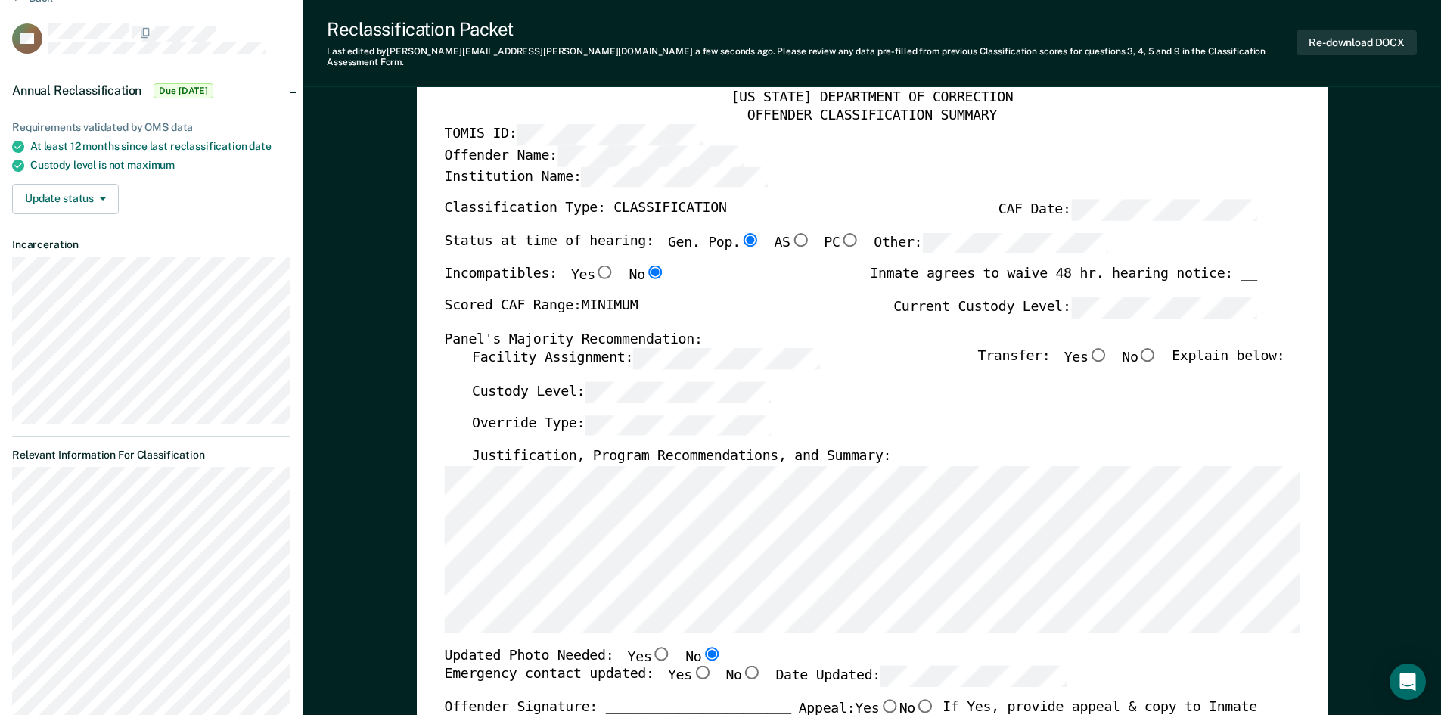
scroll to position [151, 0]
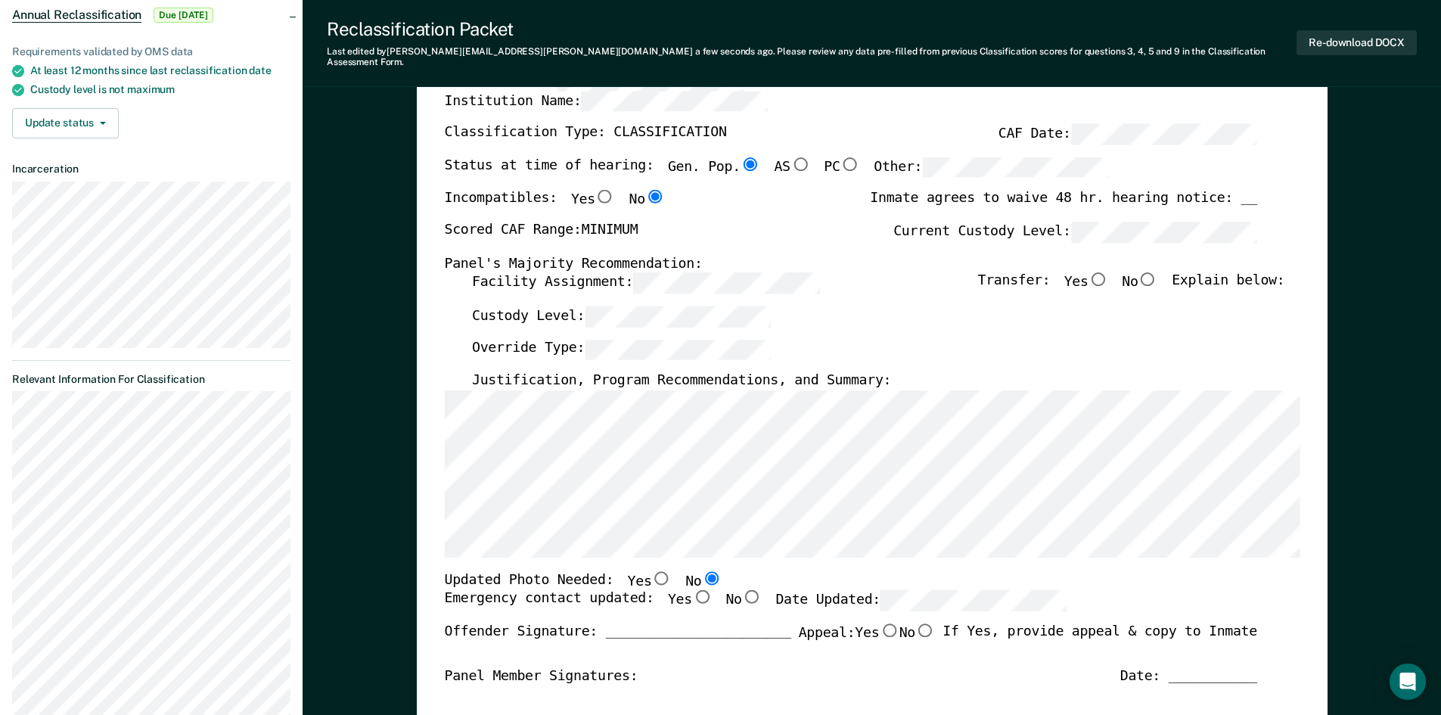
click at [1156, 272] on input "No" at bounding box center [1148, 279] width 20 height 14
type textarea "x"
radio input "true"
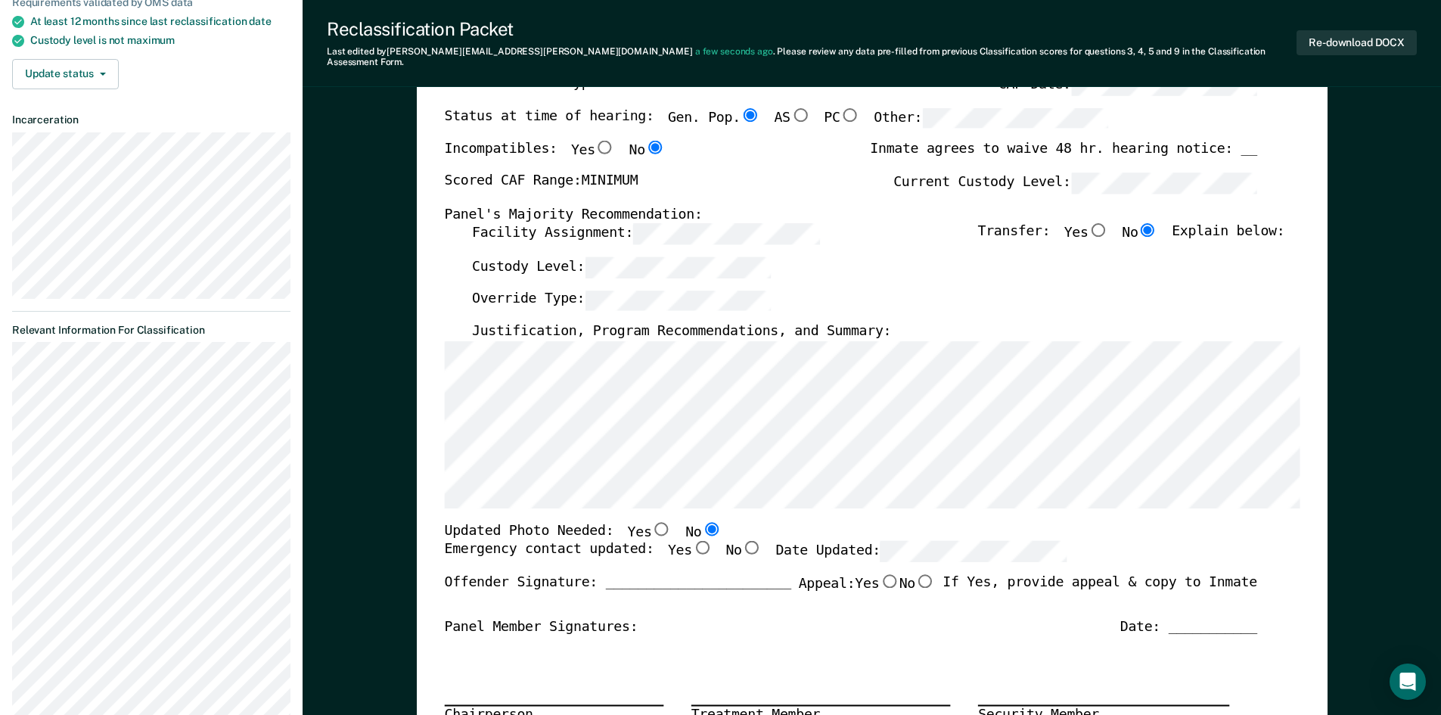
scroll to position [227, 0]
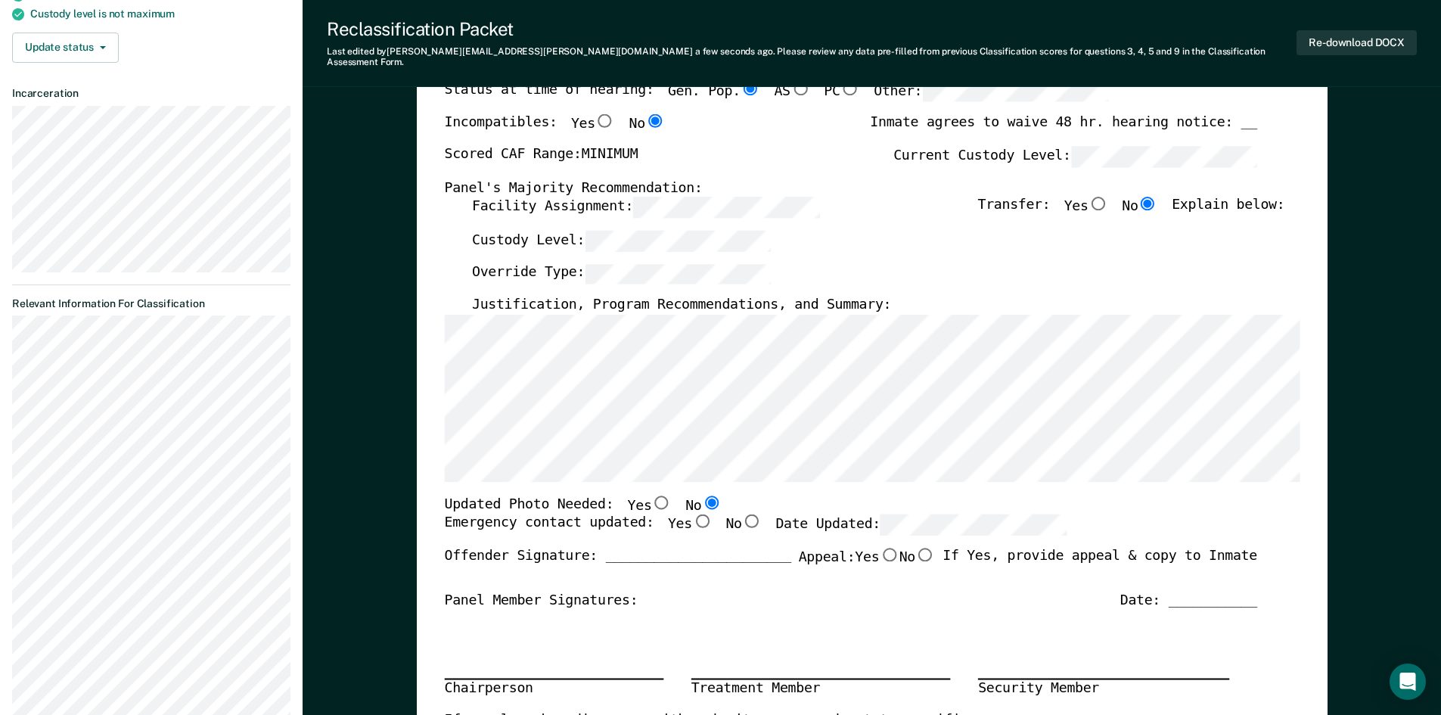
click at [692, 515] on input "Yes" at bounding box center [702, 522] width 20 height 14
type textarea "x"
radio input "true"
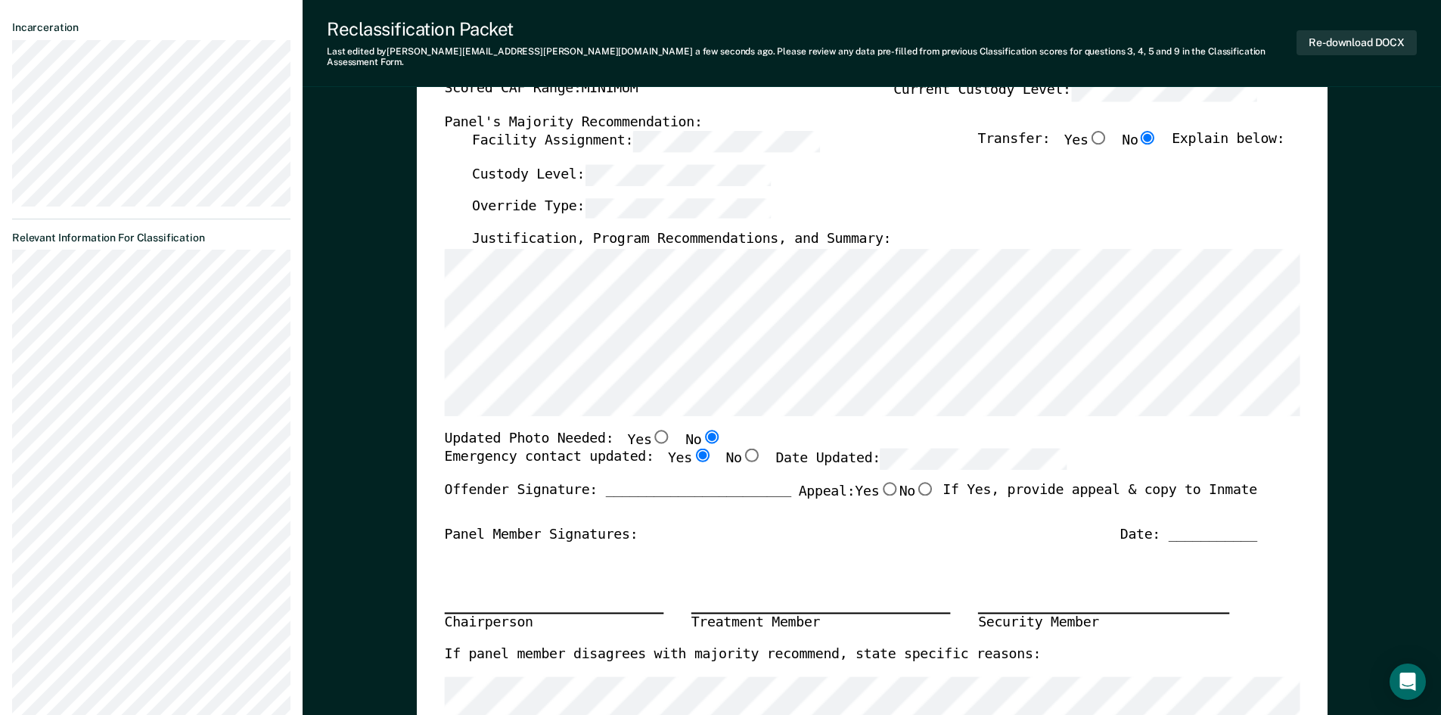
scroll to position [303, 0]
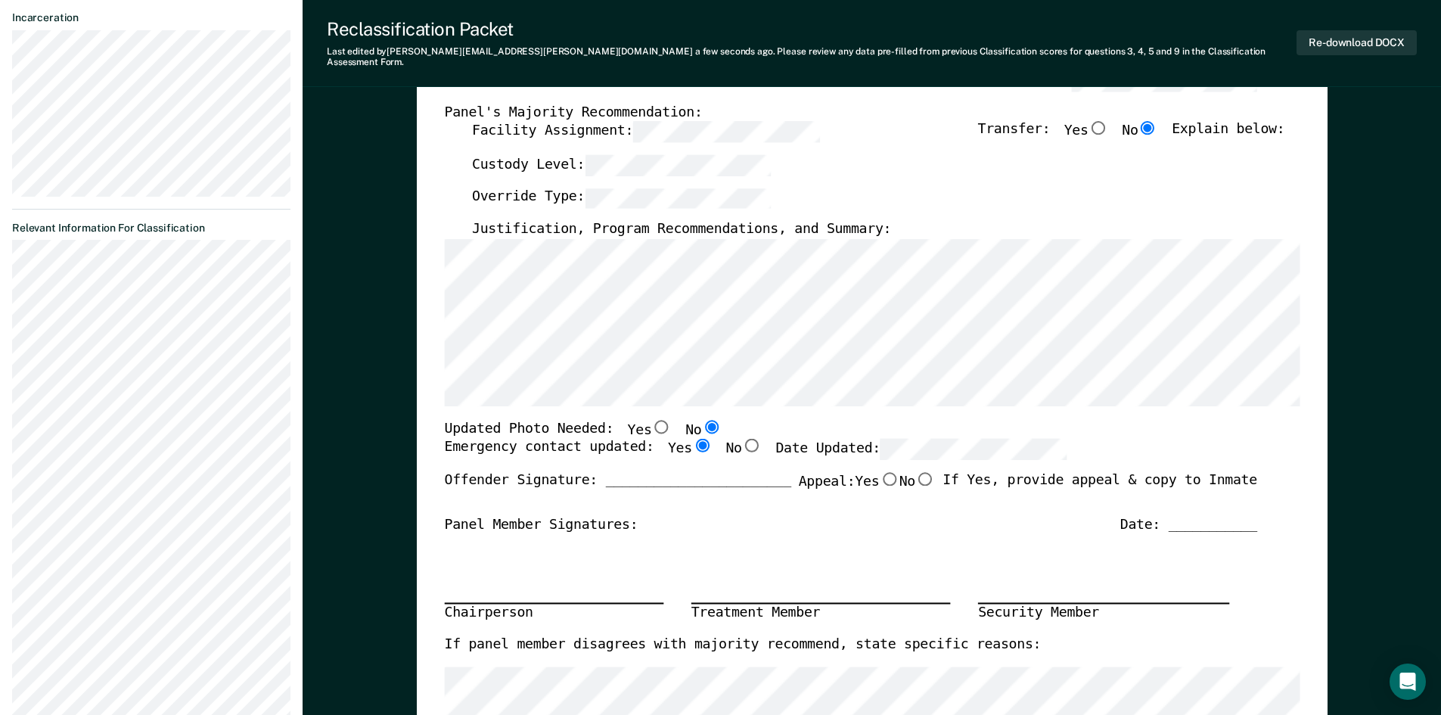
click at [701, 419] on input "No" at bounding box center [711, 426] width 20 height 14
click at [651, 419] on input "Yes" at bounding box center [661, 426] width 20 height 14
type textarea "x"
radio input "true"
radio input "false"
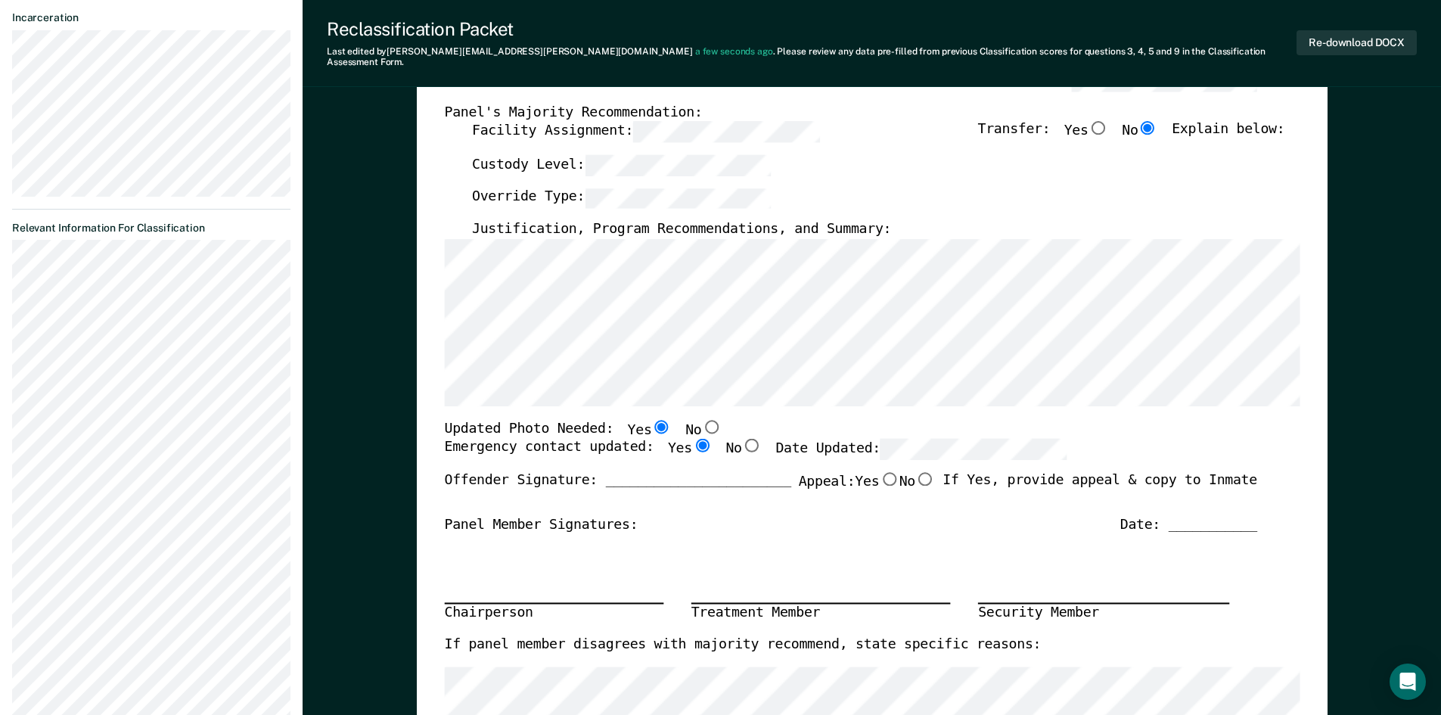
click at [701, 419] on input "No" at bounding box center [711, 426] width 20 height 14
type textarea "x"
radio input "false"
radio input "true"
click at [701, 419] on input "No" at bounding box center [711, 426] width 20 height 14
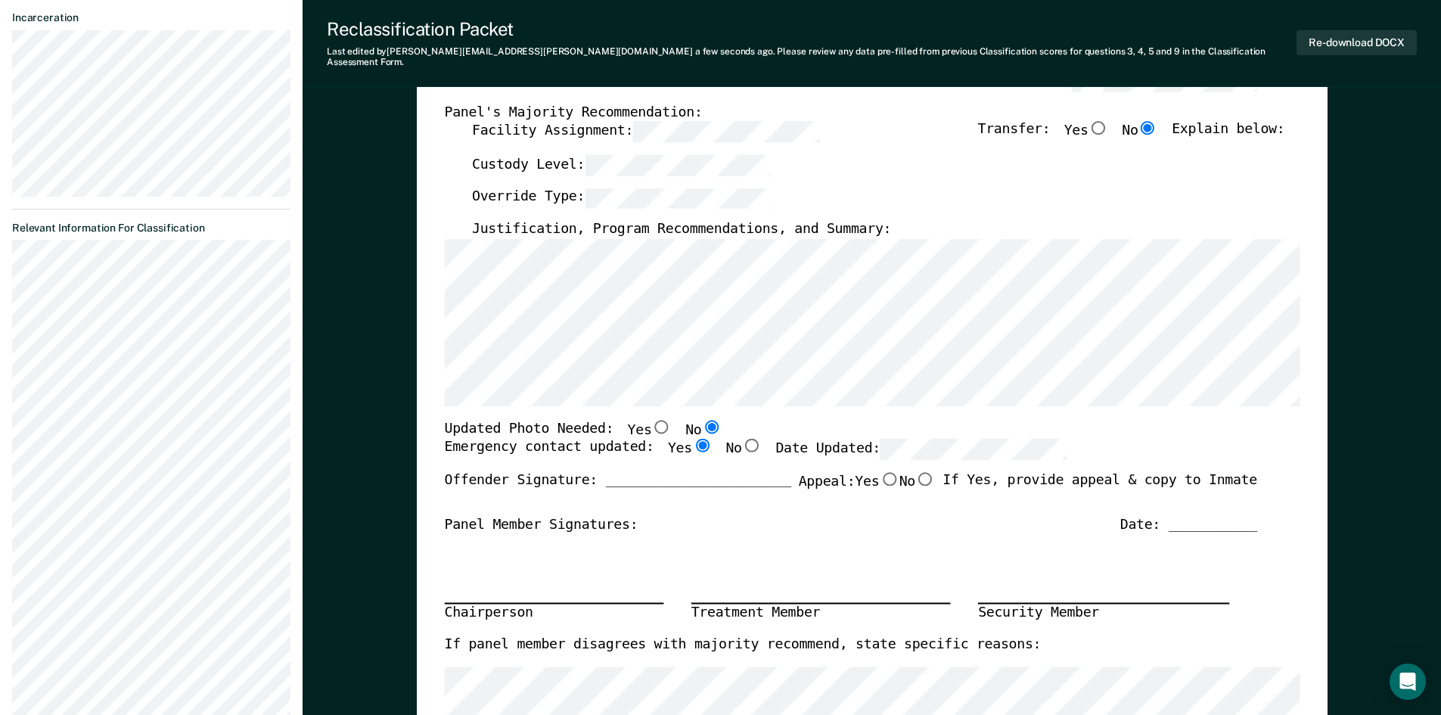
scroll to position [227, 0]
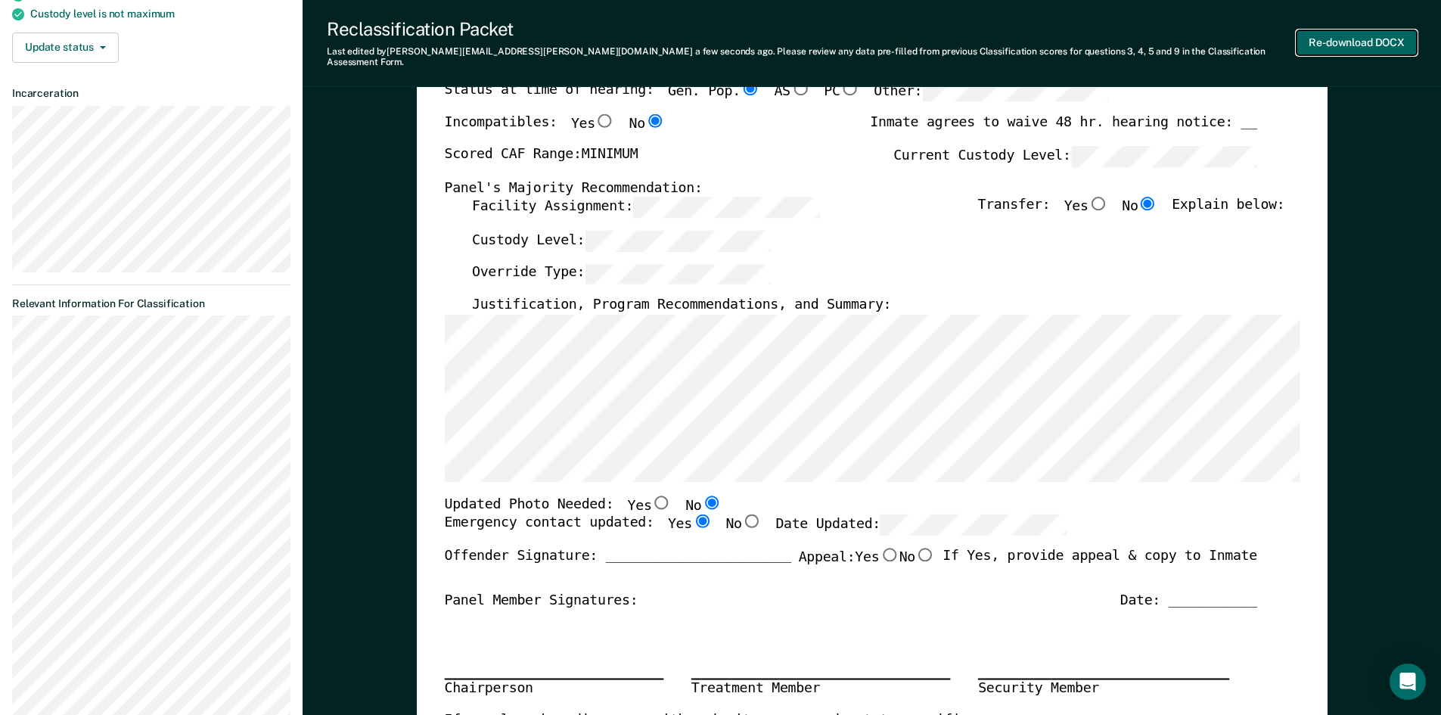
click at [1341, 31] on button "Re-download DOCX" at bounding box center [1357, 42] width 120 height 25
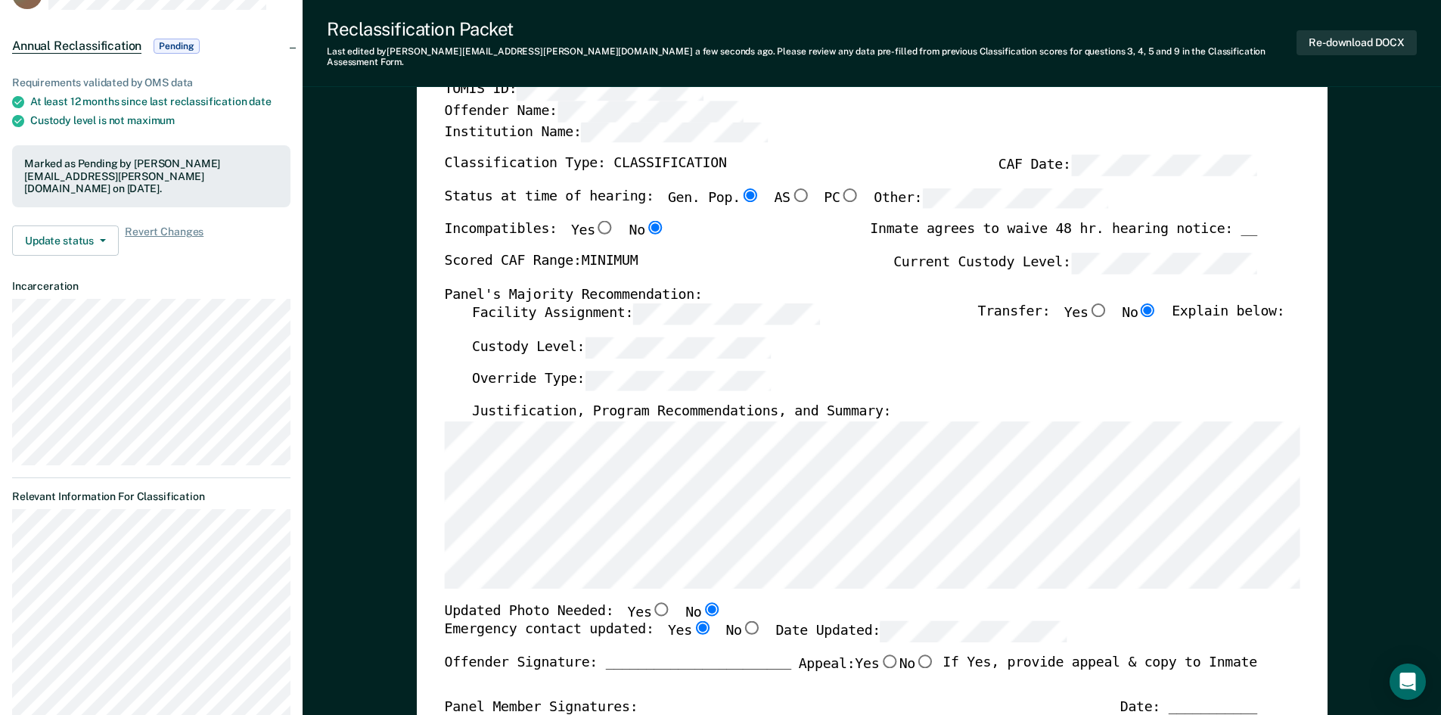
scroll to position [0, 0]
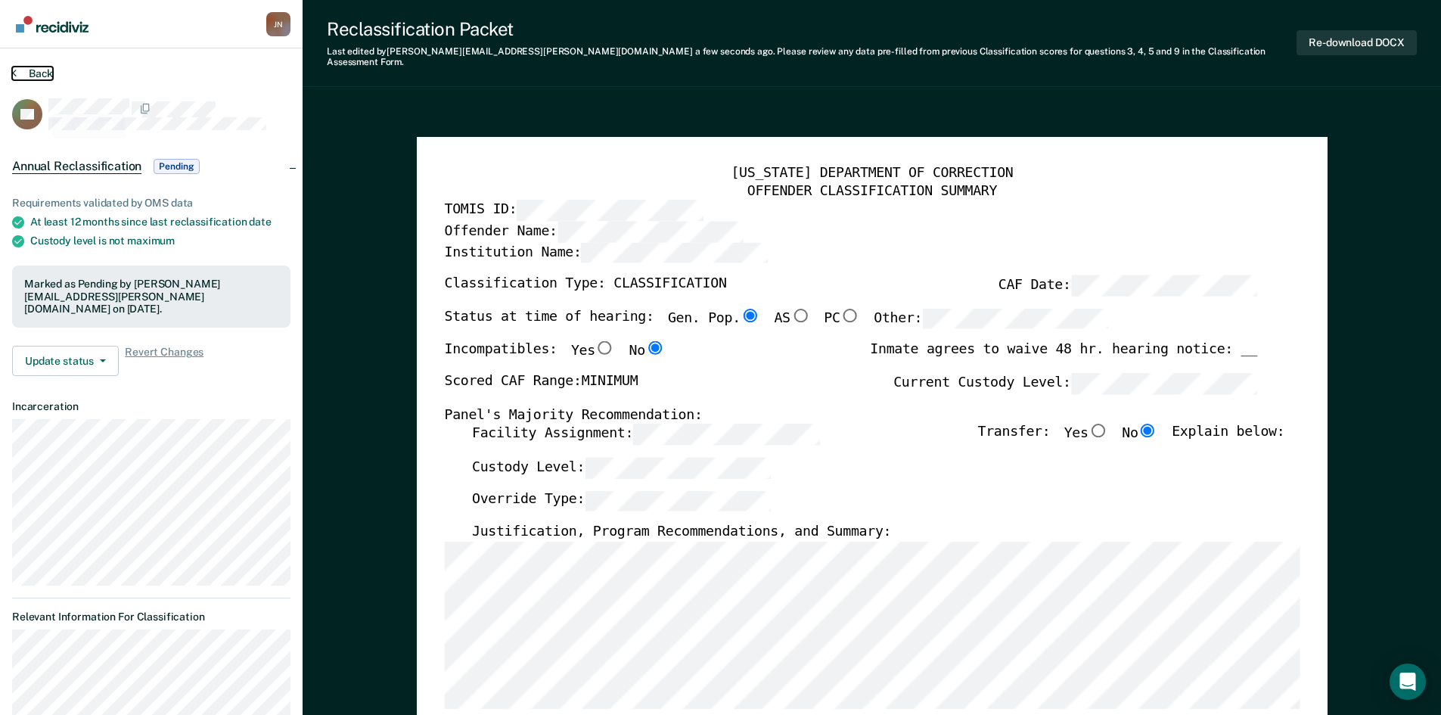
click at [31, 74] on button "Back" at bounding box center [32, 74] width 41 height 14
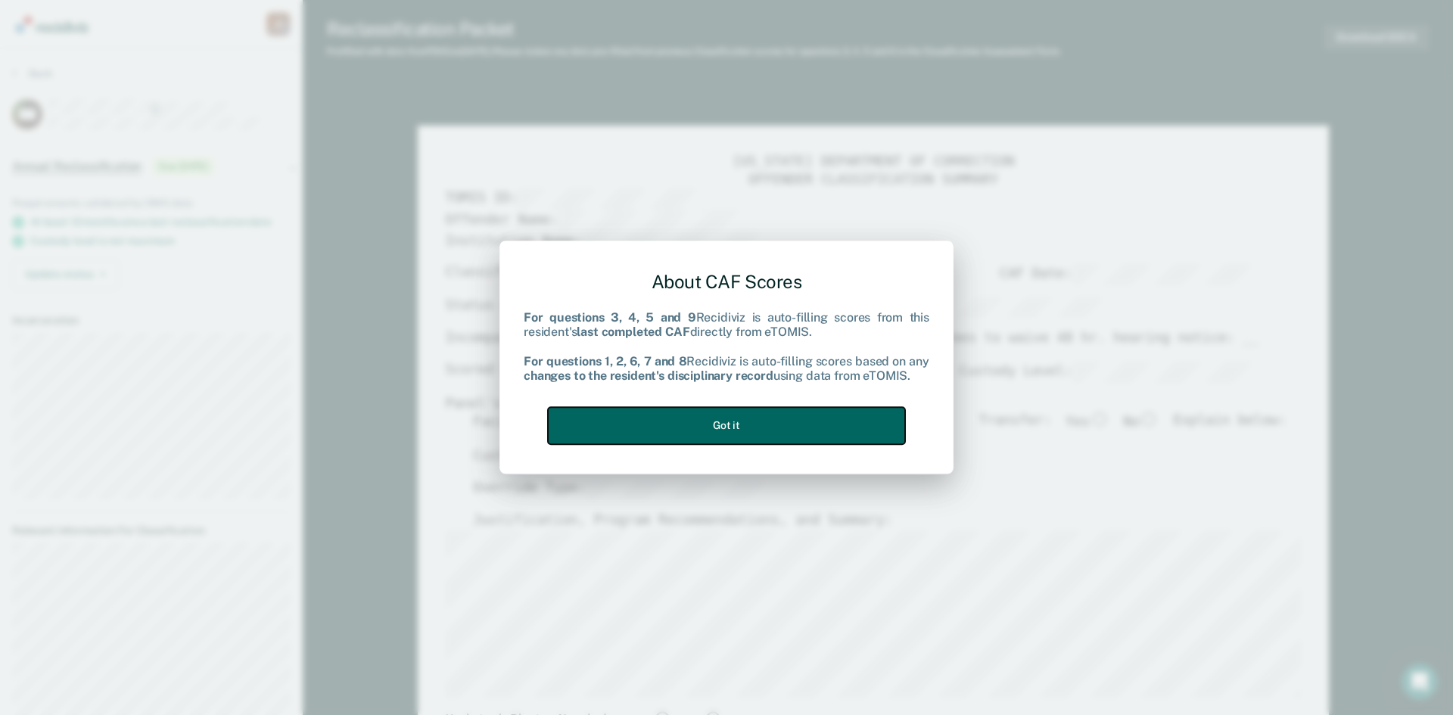
click at [681, 412] on button "Got it" at bounding box center [726, 425] width 357 height 37
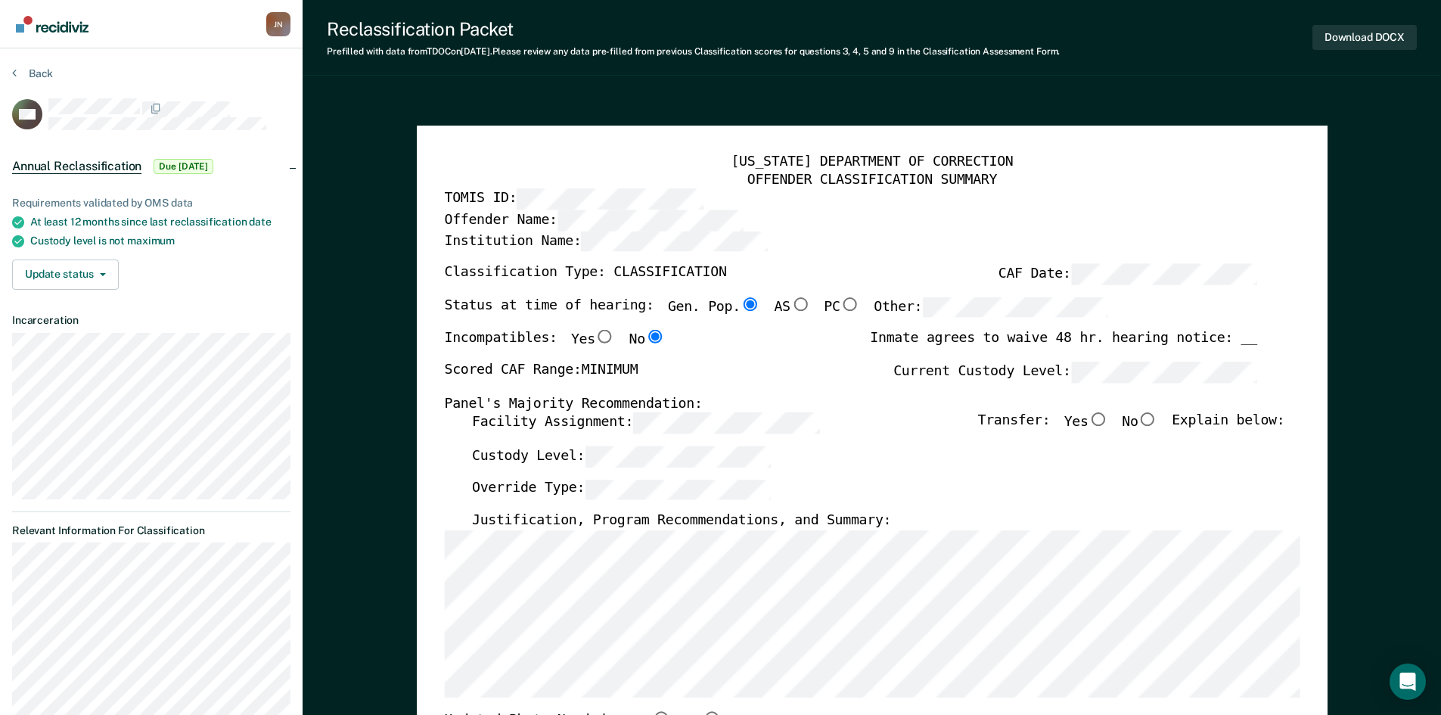
click at [1158, 422] on input "No" at bounding box center [1148, 420] width 20 height 14
type textarea "x"
radio input "true"
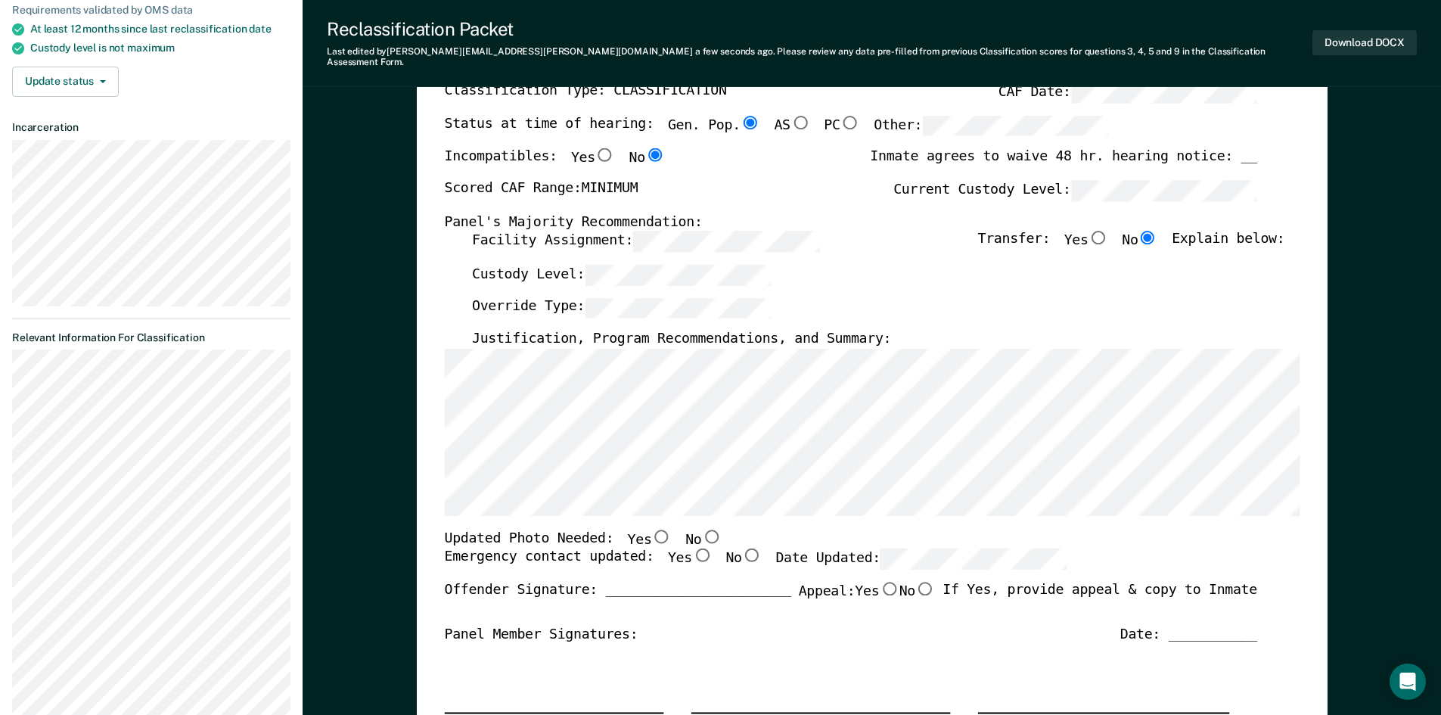
scroll to position [227, 0]
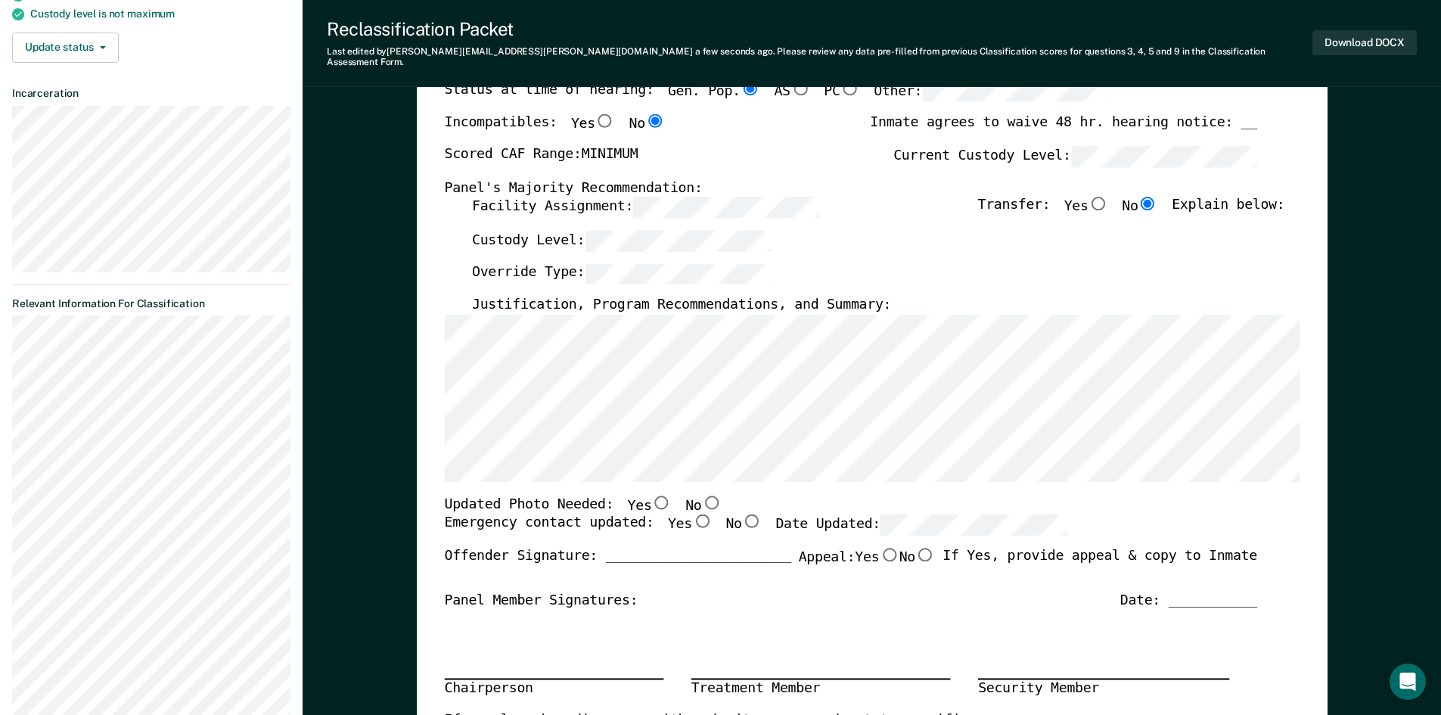
click at [692, 515] on input "Yes" at bounding box center [702, 522] width 20 height 14
type textarea "x"
radio input "true"
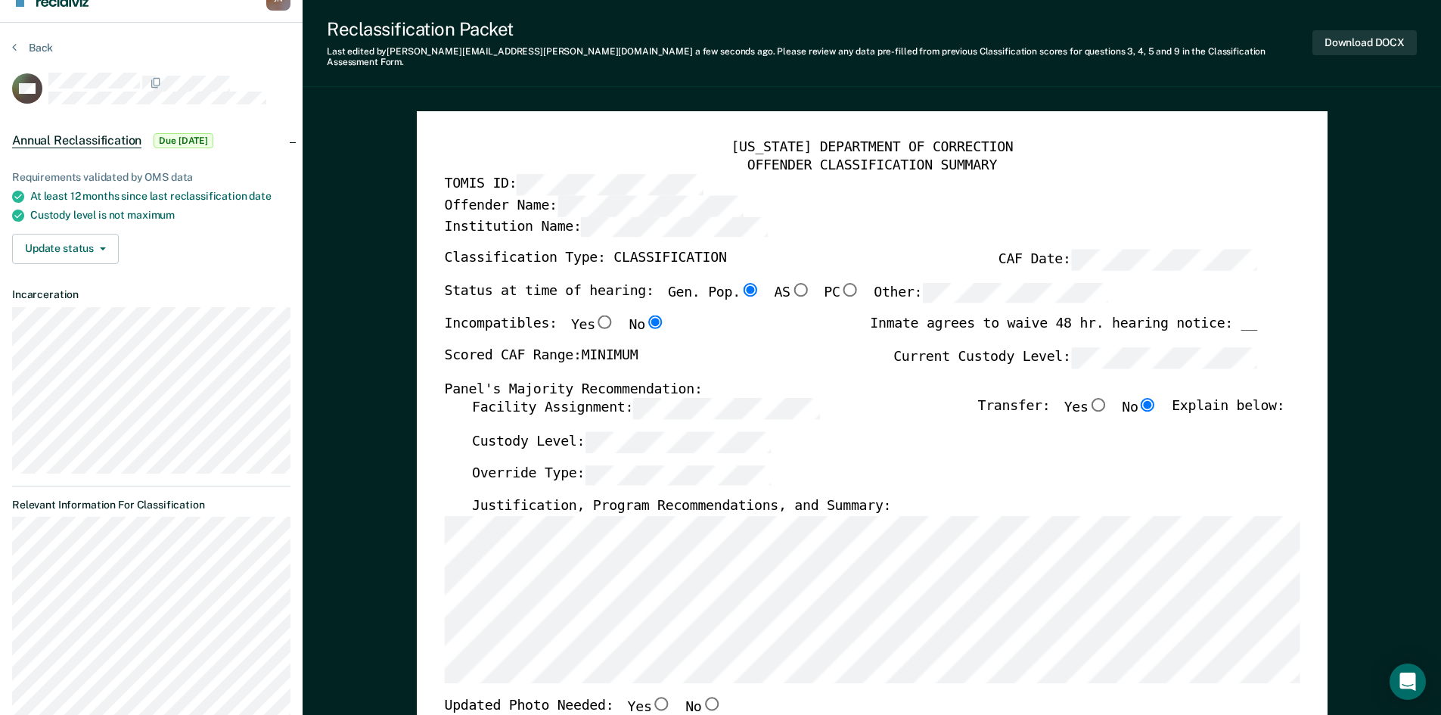
scroll to position [0, 0]
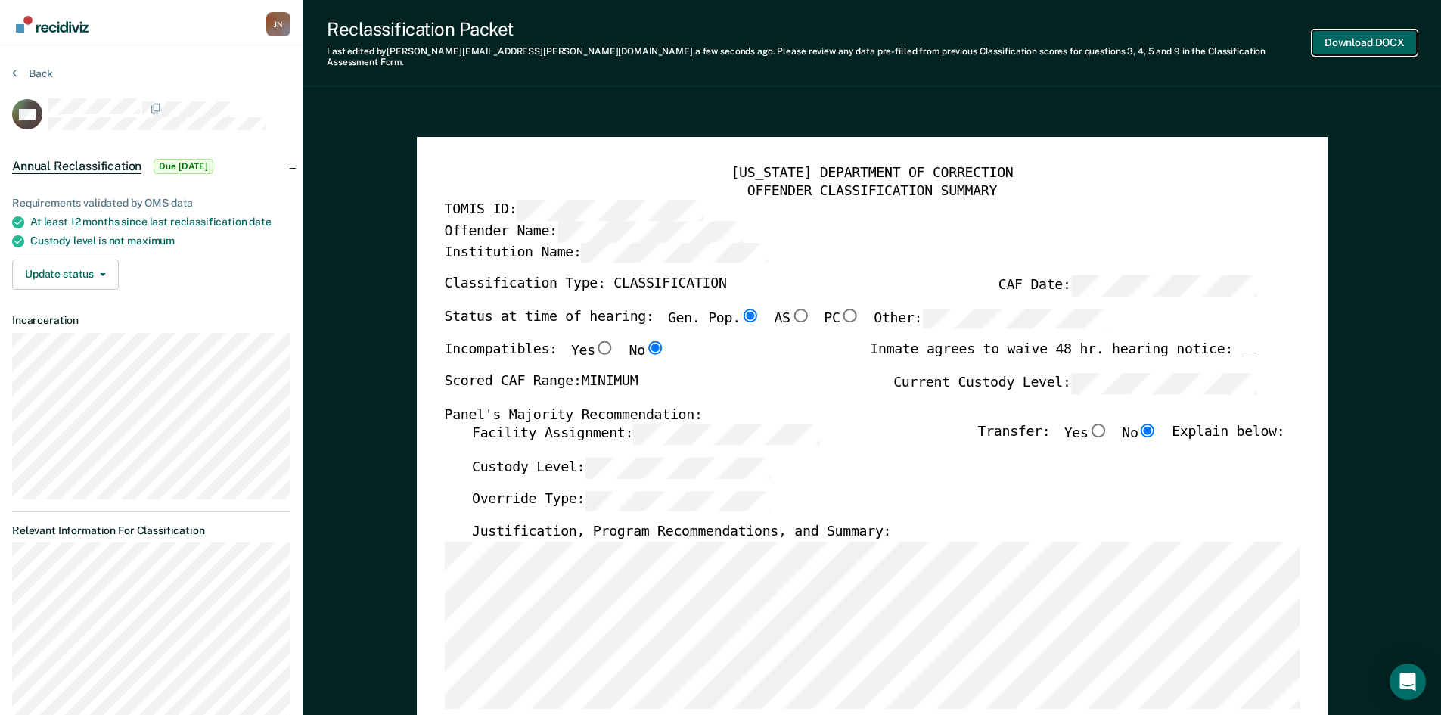
click at [1378, 35] on button "Download DOCX" at bounding box center [1365, 42] width 104 height 25
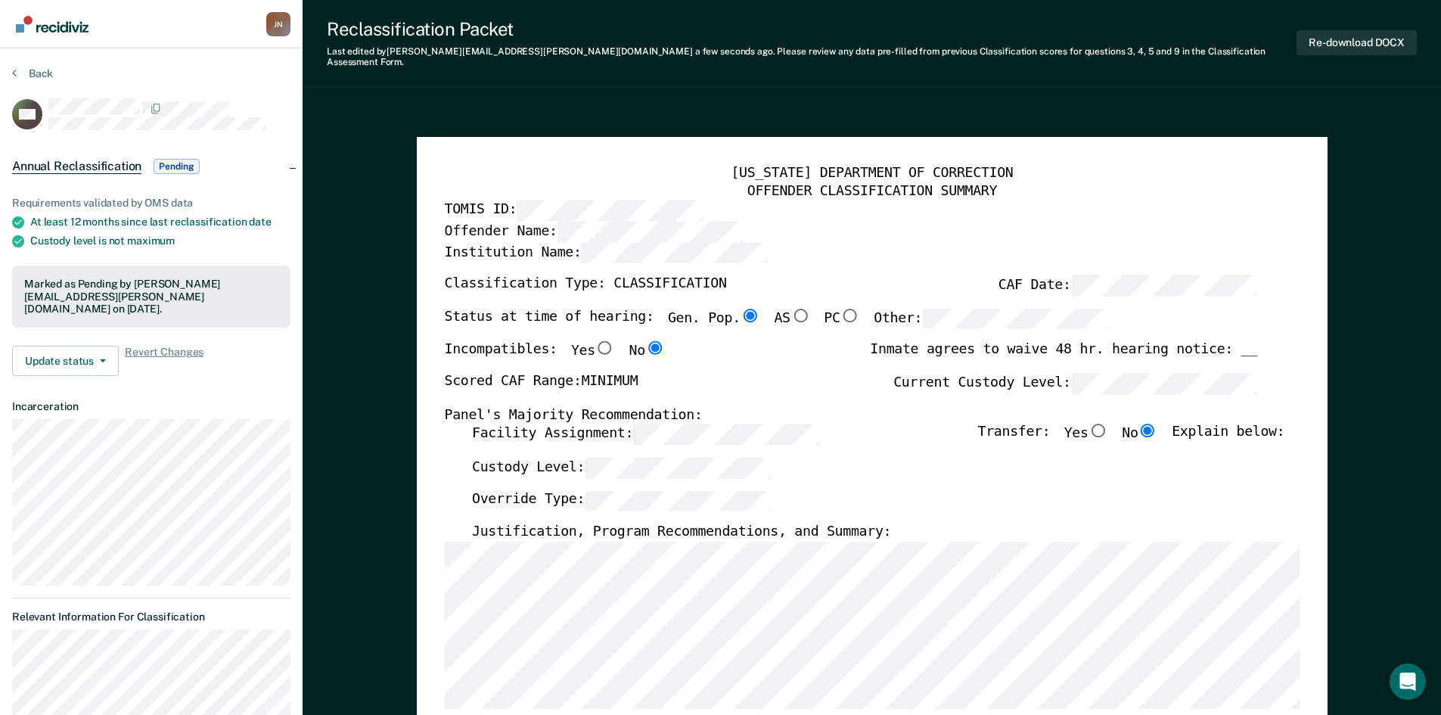
drag, startPoint x: 1210, startPoint y: 454, endPoint x: 1209, endPoint y: 416, distance: 37.8
click at [1210, 457] on div "Custody Level:" at bounding box center [877, 473] width 813 height 33
click at [30, 68] on button "Back" at bounding box center [32, 74] width 41 height 14
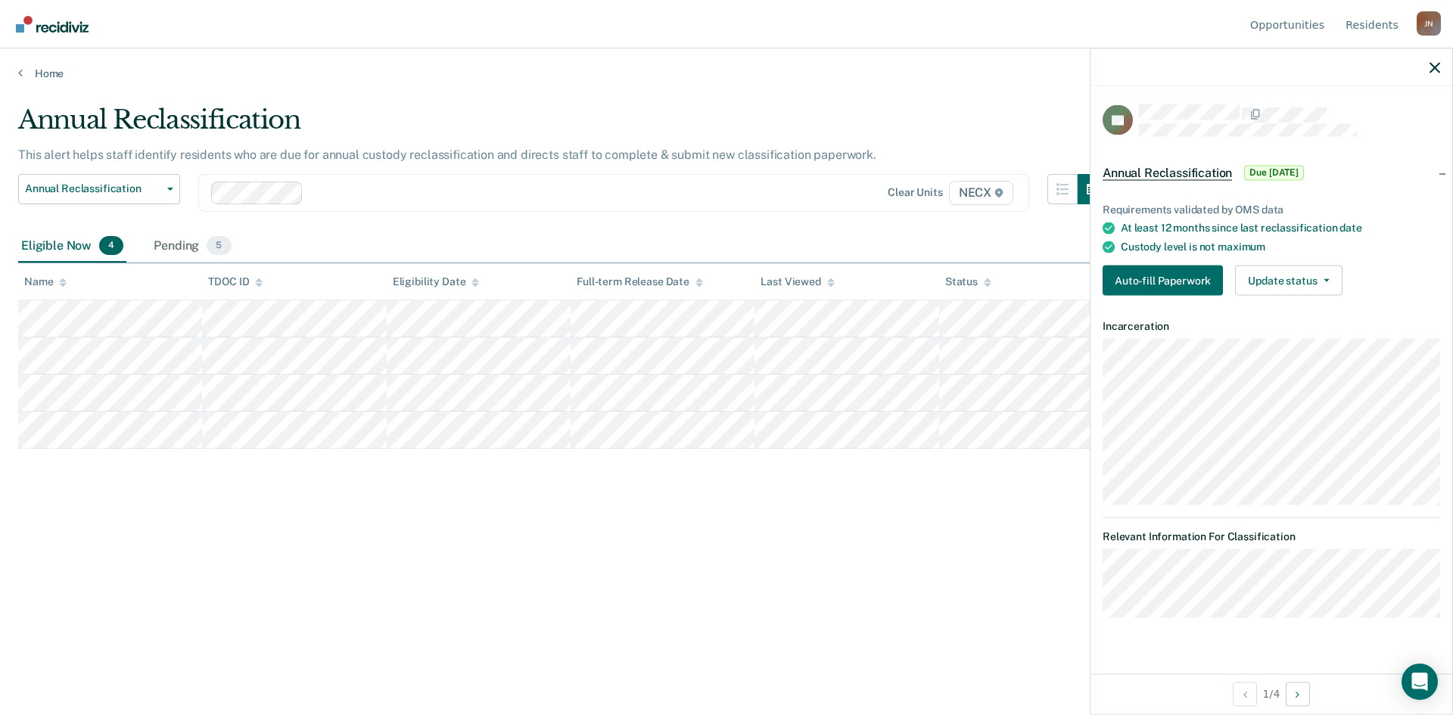
click at [947, 100] on main "Annual Reclassification This alert helps staff identify residents who are due f…" at bounding box center [726, 395] width 1453 height 630
click at [1435, 67] on icon "button" at bounding box center [1434, 67] width 11 height 11
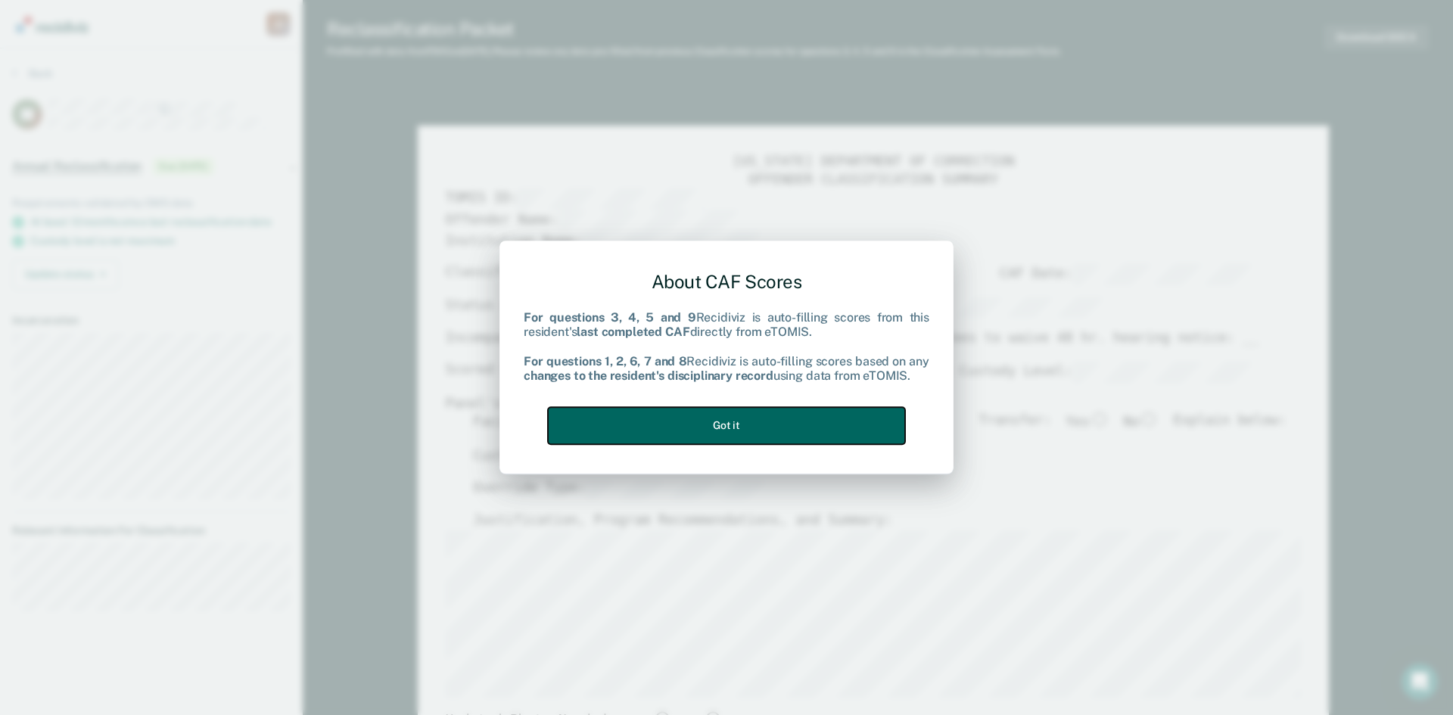
click at [829, 414] on button "Got it" at bounding box center [726, 425] width 357 height 37
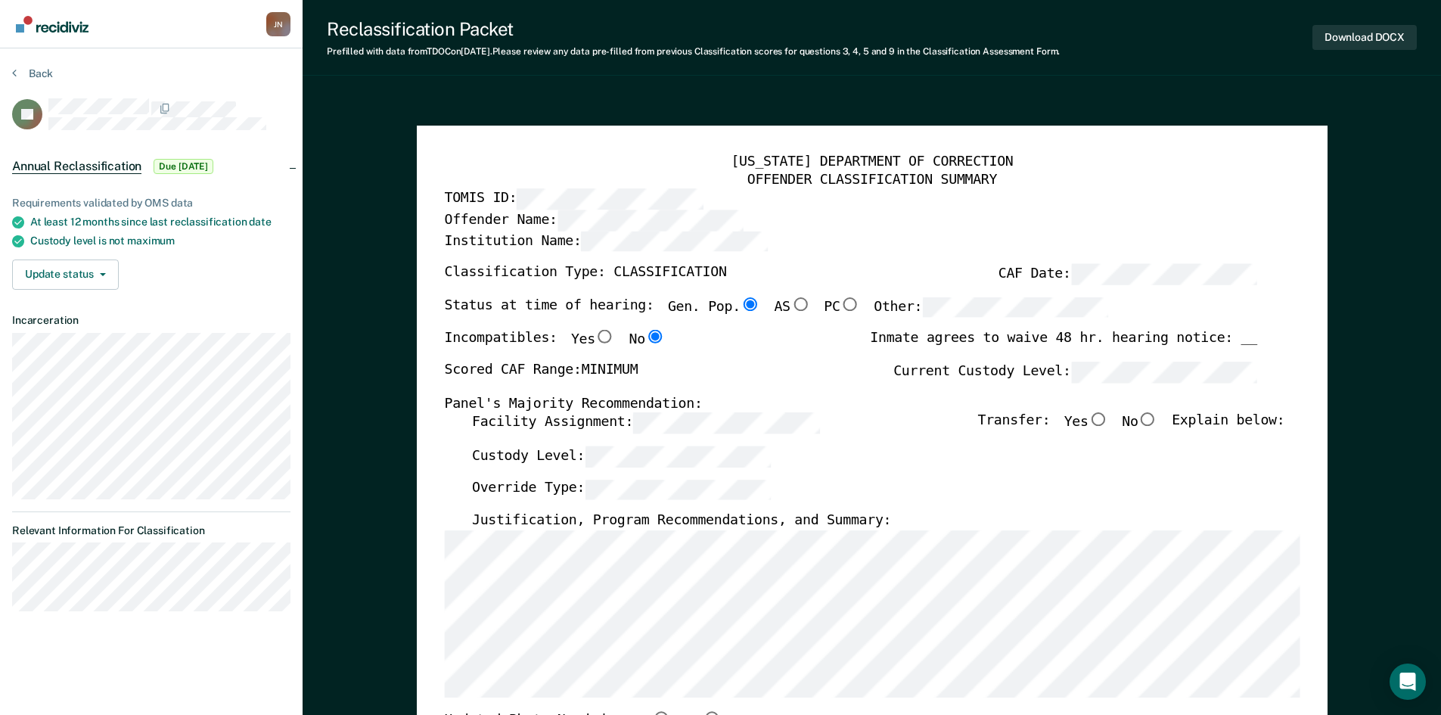
click at [1111, 138] on div "[US_STATE] DEPARTMENT OF CORRECTION OFFENDER CLASSIFICATION SUMMARY TOMIS ID: O…" at bounding box center [872, 719] width 911 height 1187
click at [1158, 421] on input "No" at bounding box center [1148, 420] width 20 height 14
type textarea "x"
radio input "true"
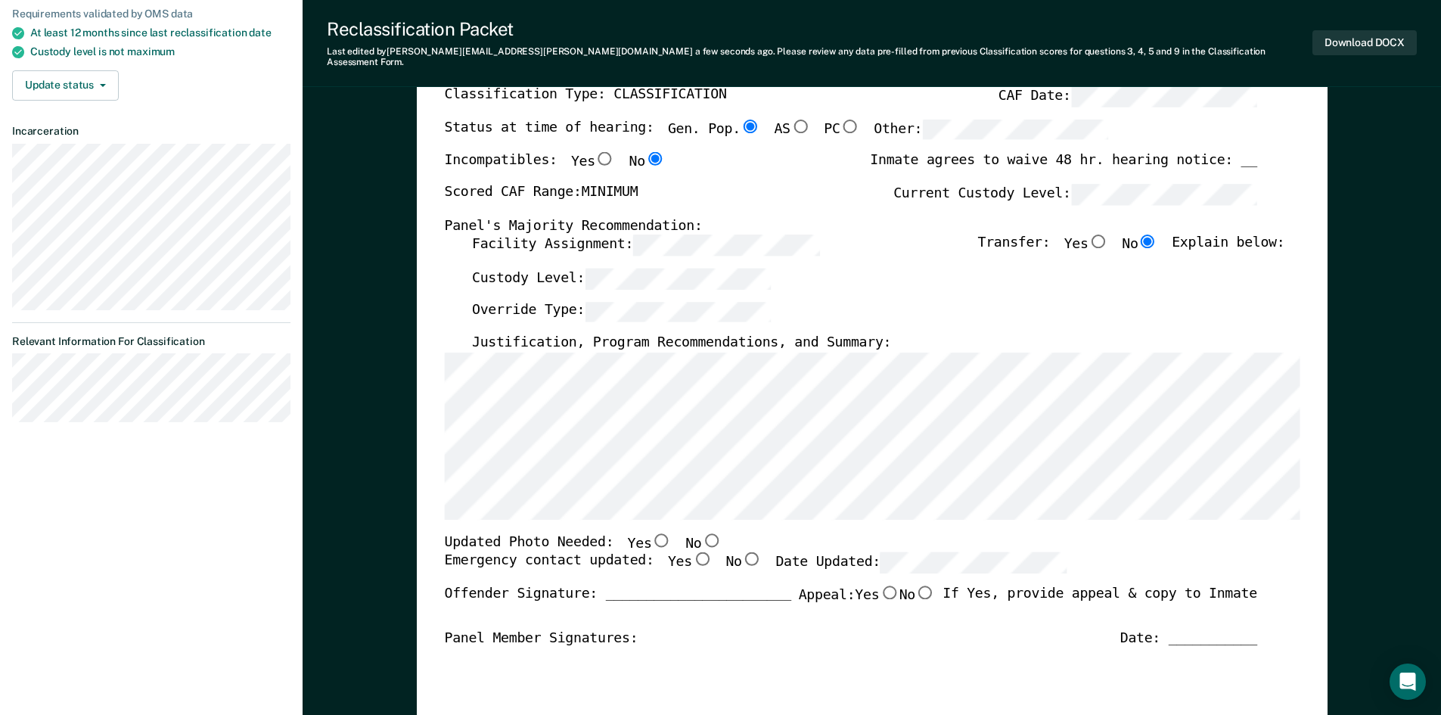
scroll to position [227, 0]
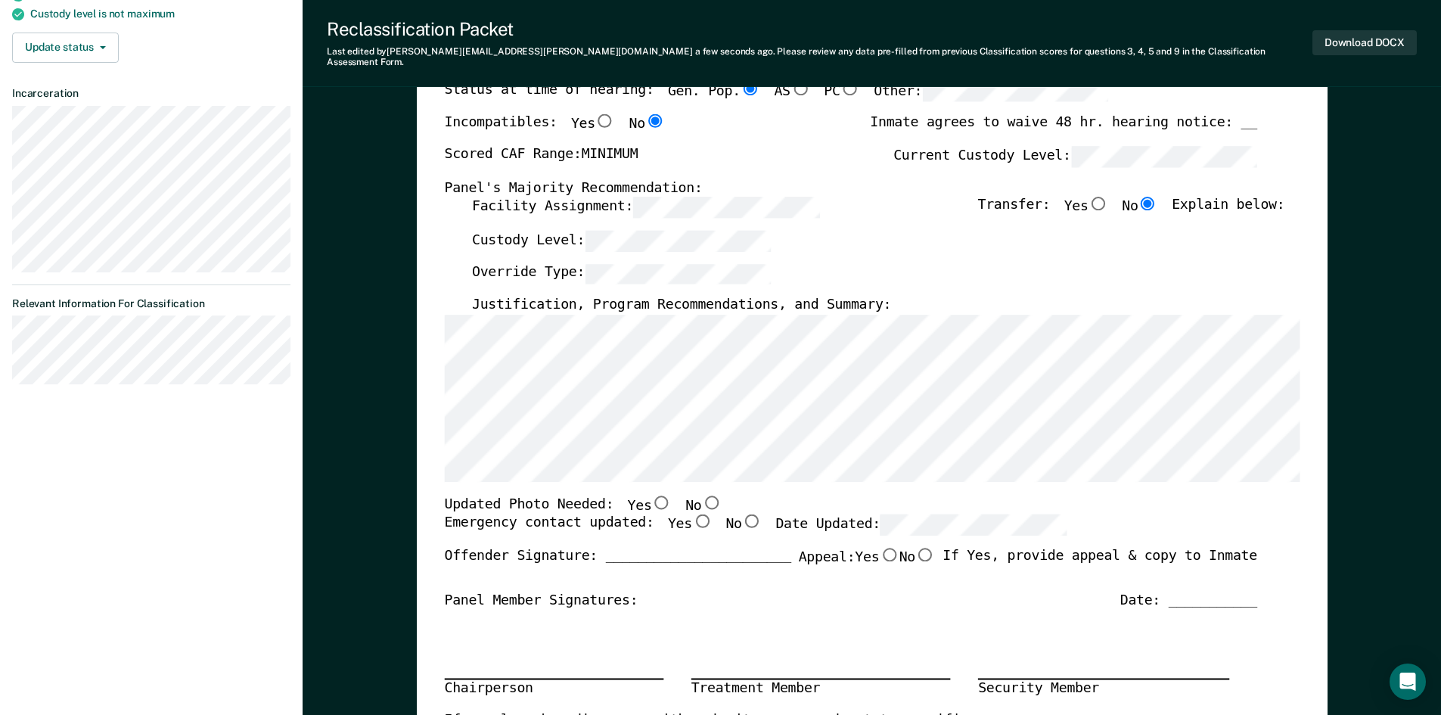
click at [692, 515] on input "Yes" at bounding box center [702, 522] width 20 height 14
type textarea "x"
radio input "true"
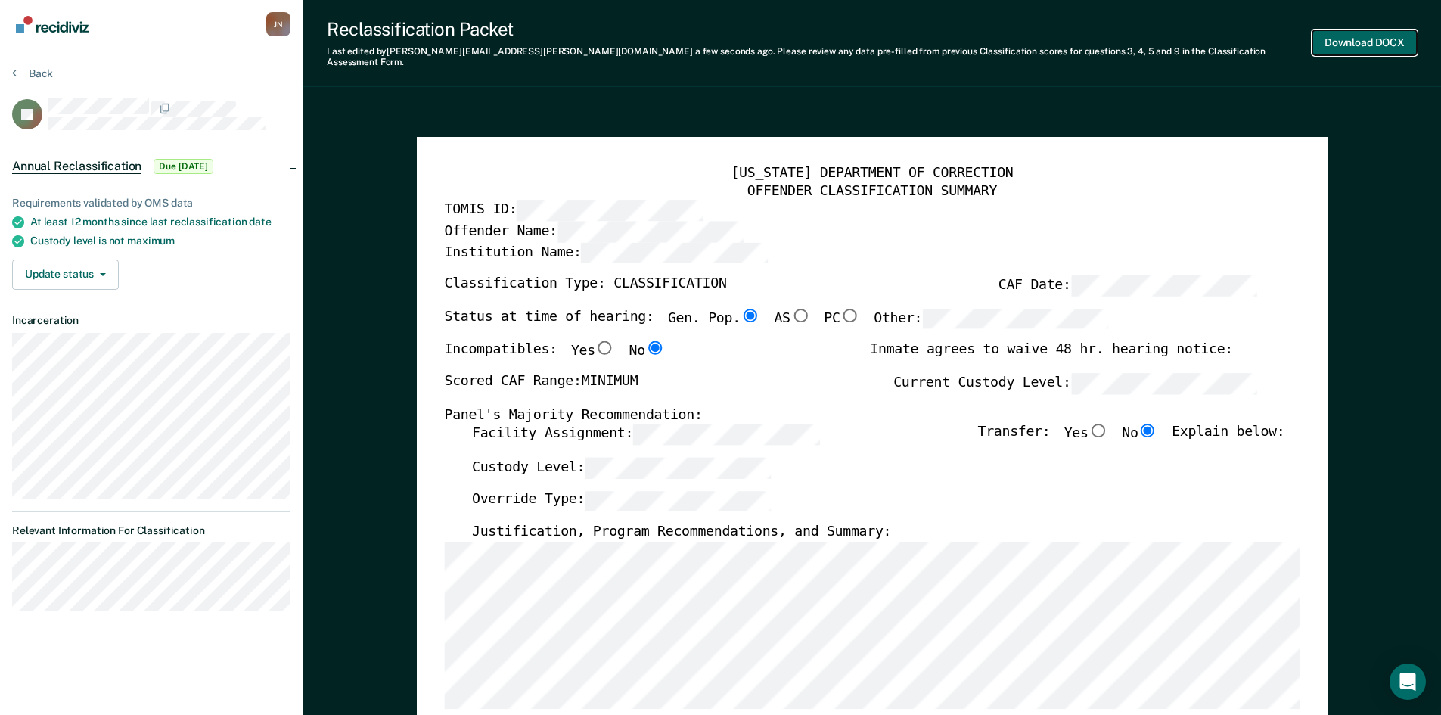
click at [1378, 33] on button "Download DOCX" at bounding box center [1365, 42] width 104 height 25
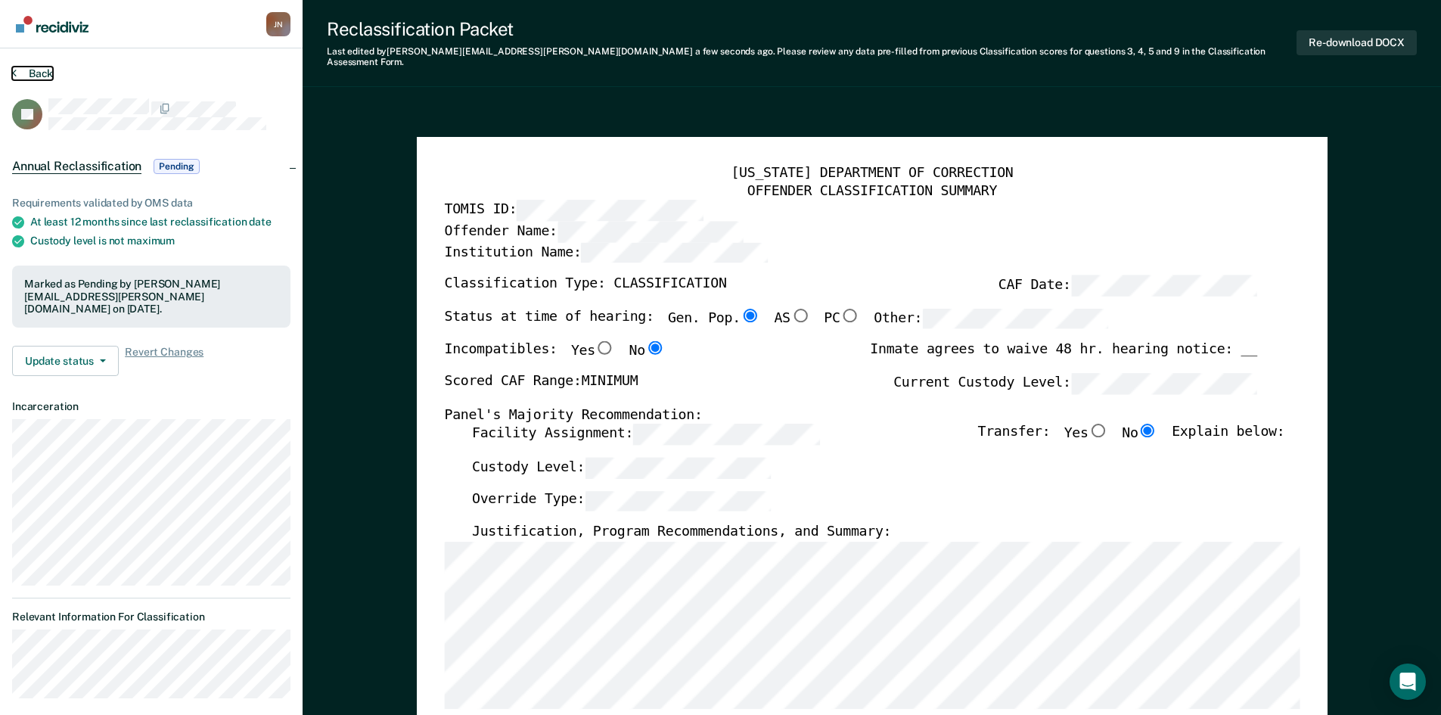
click at [31, 68] on button "Back" at bounding box center [32, 74] width 41 height 14
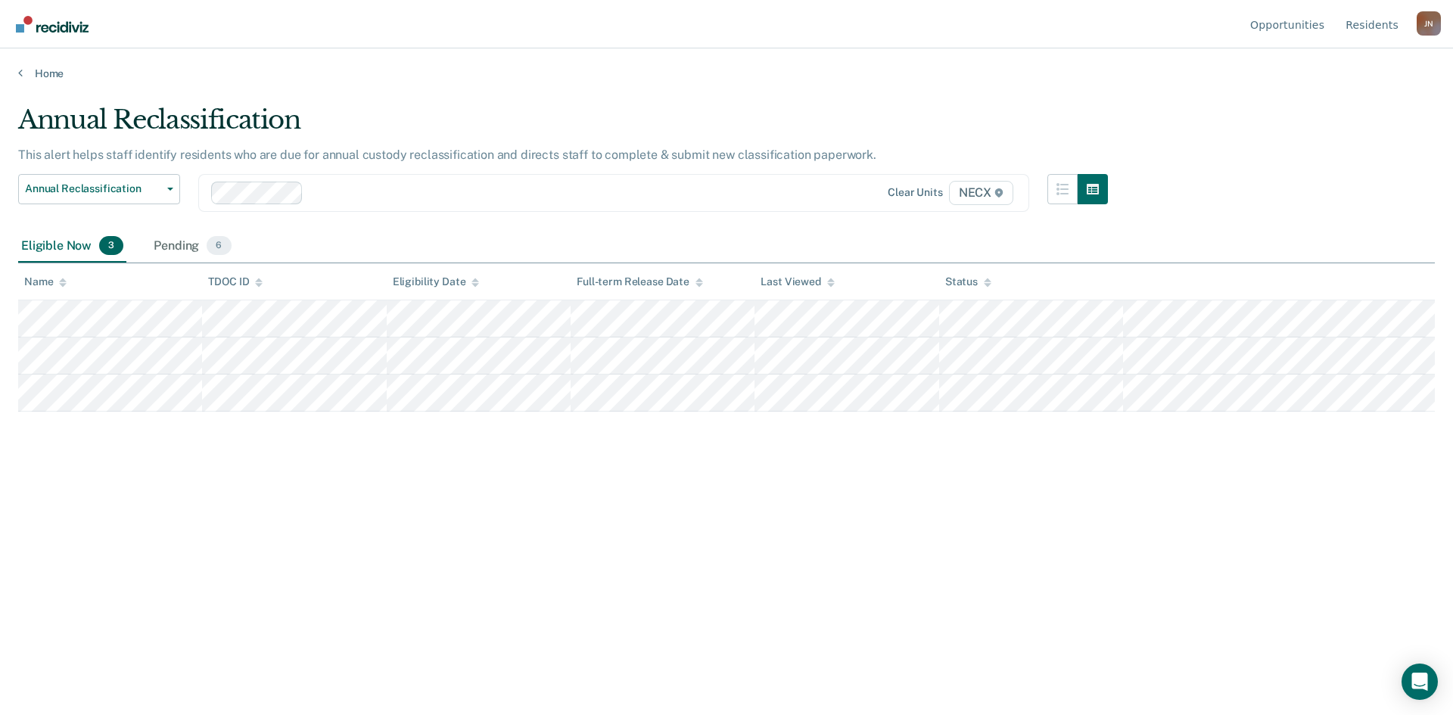
click at [1223, 533] on div "Annual Reclassification This alert helps staff identify residents who are due f…" at bounding box center [726, 352] width 1416 height 497
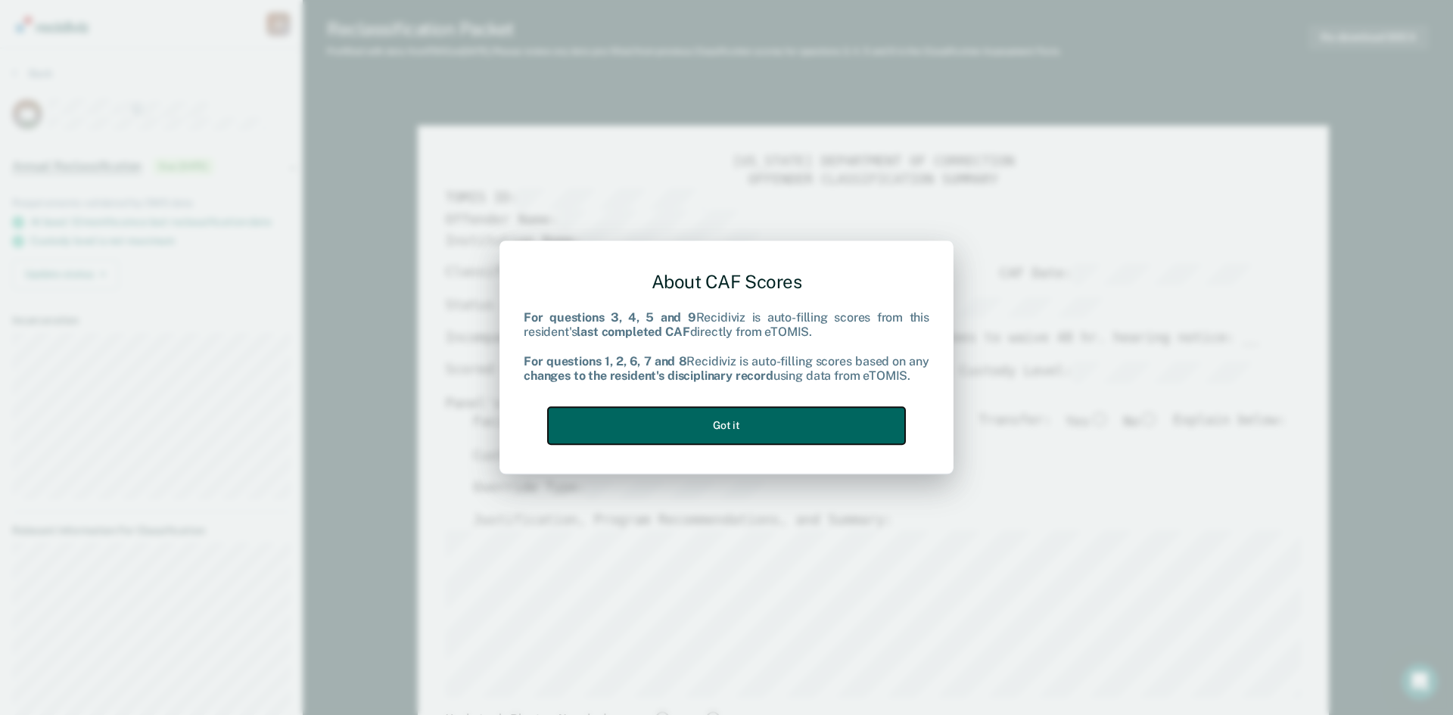
click at [829, 440] on button "Got it" at bounding box center [726, 425] width 357 height 37
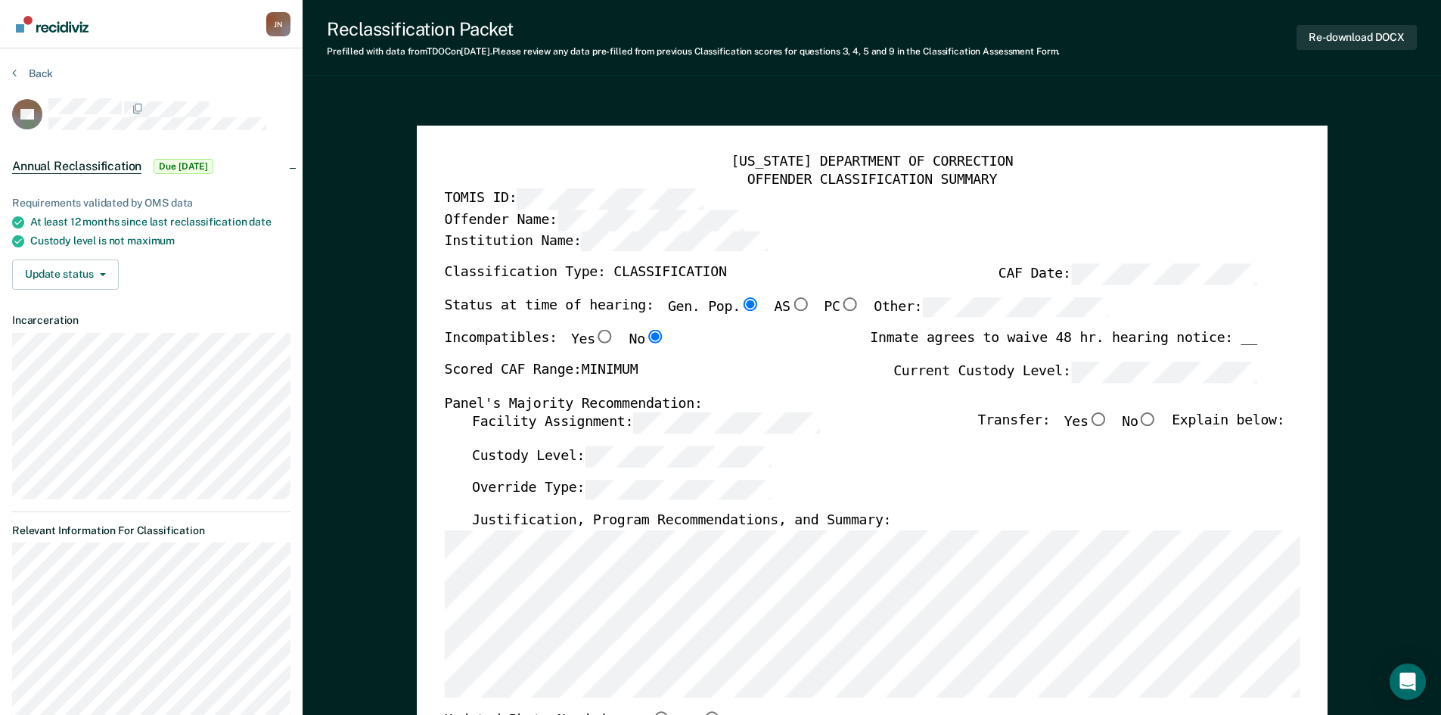
click at [1206, 148] on div "[US_STATE] DEPARTMENT OF CORRECTION OFFENDER CLASSIFICATION SUMMARY TOMIS ID: O…" at bounding box center [872, 719] width 911 height 1187
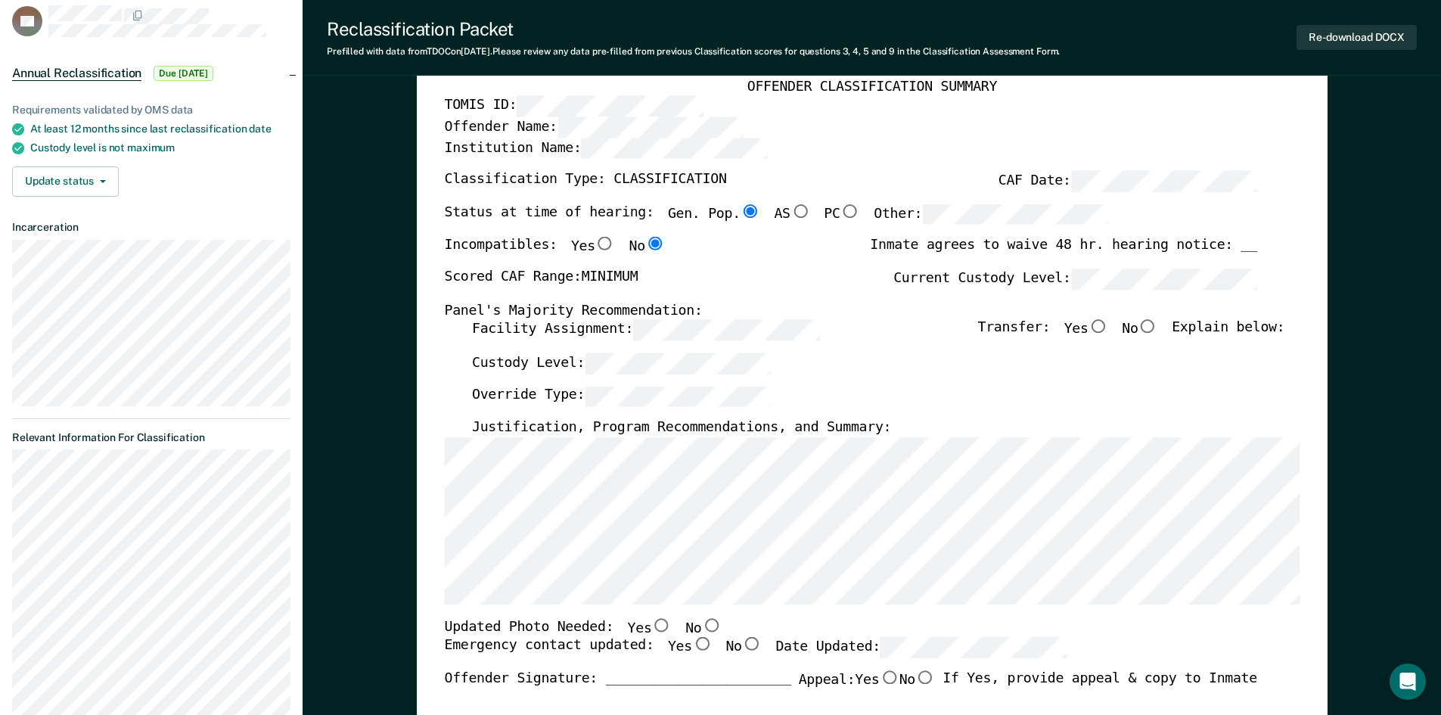
scroll to position [76, 0]
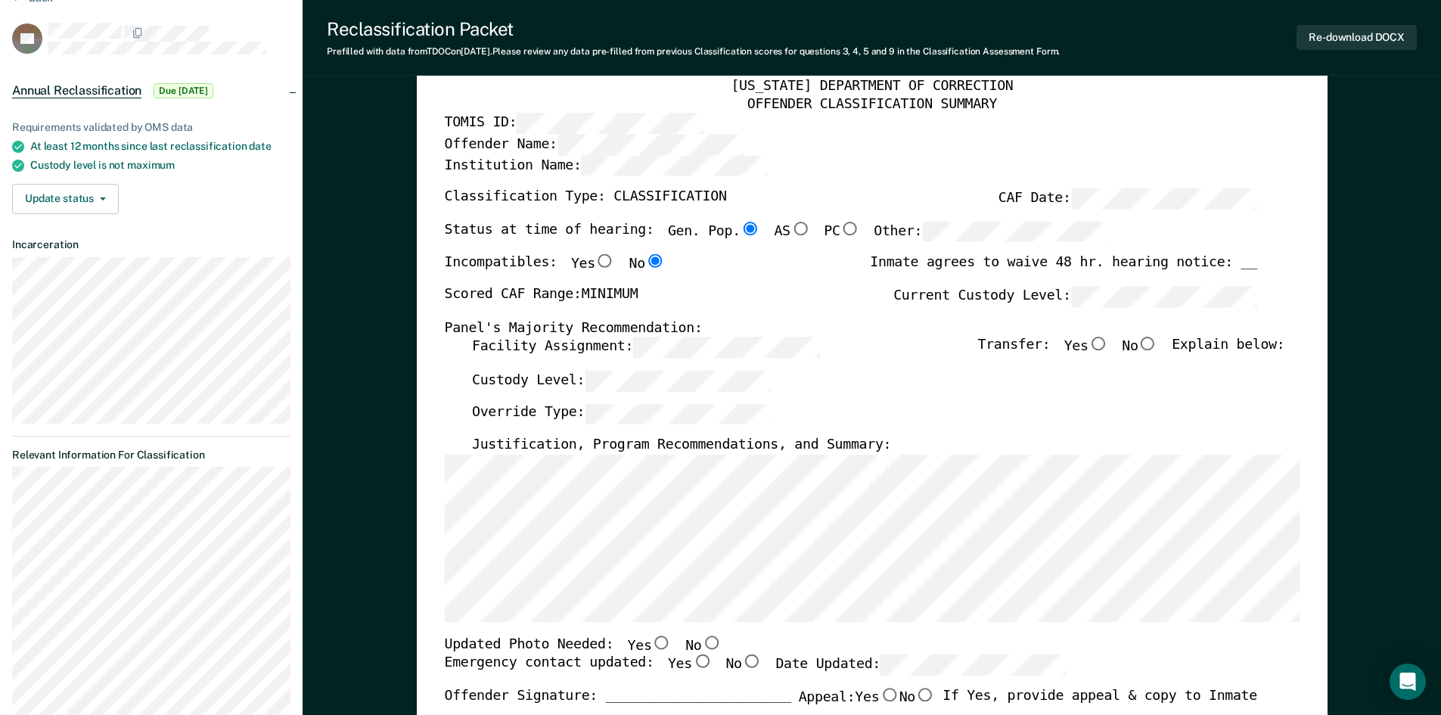
click at [1158, 343] on input "No" at bounding box center [1148, 344] width 20 height 14
type textarea "x"
radio input "true"
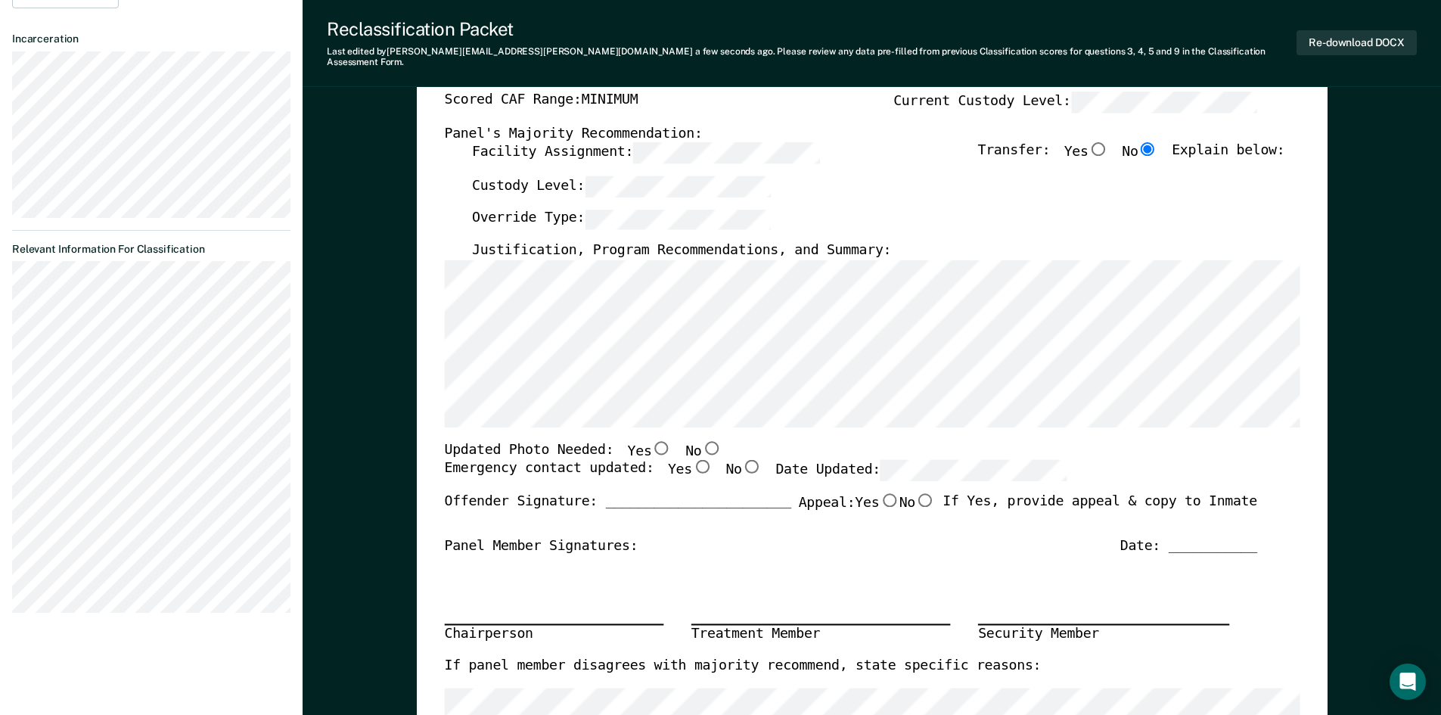
scroll to position [303, 0]
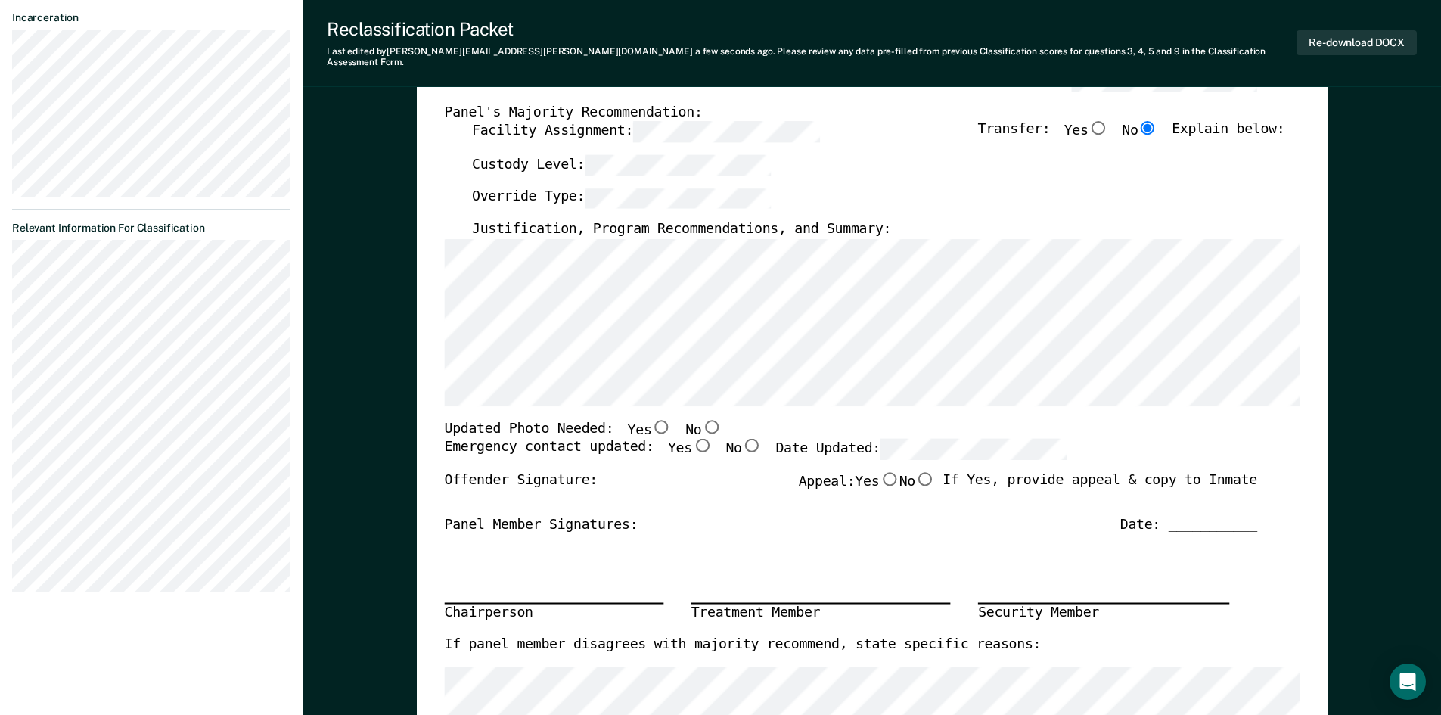
click at [692, 439] on input "Yes" at bounding box center [702, 446] width 20 height 14
type textarea "x"
radio input "true"
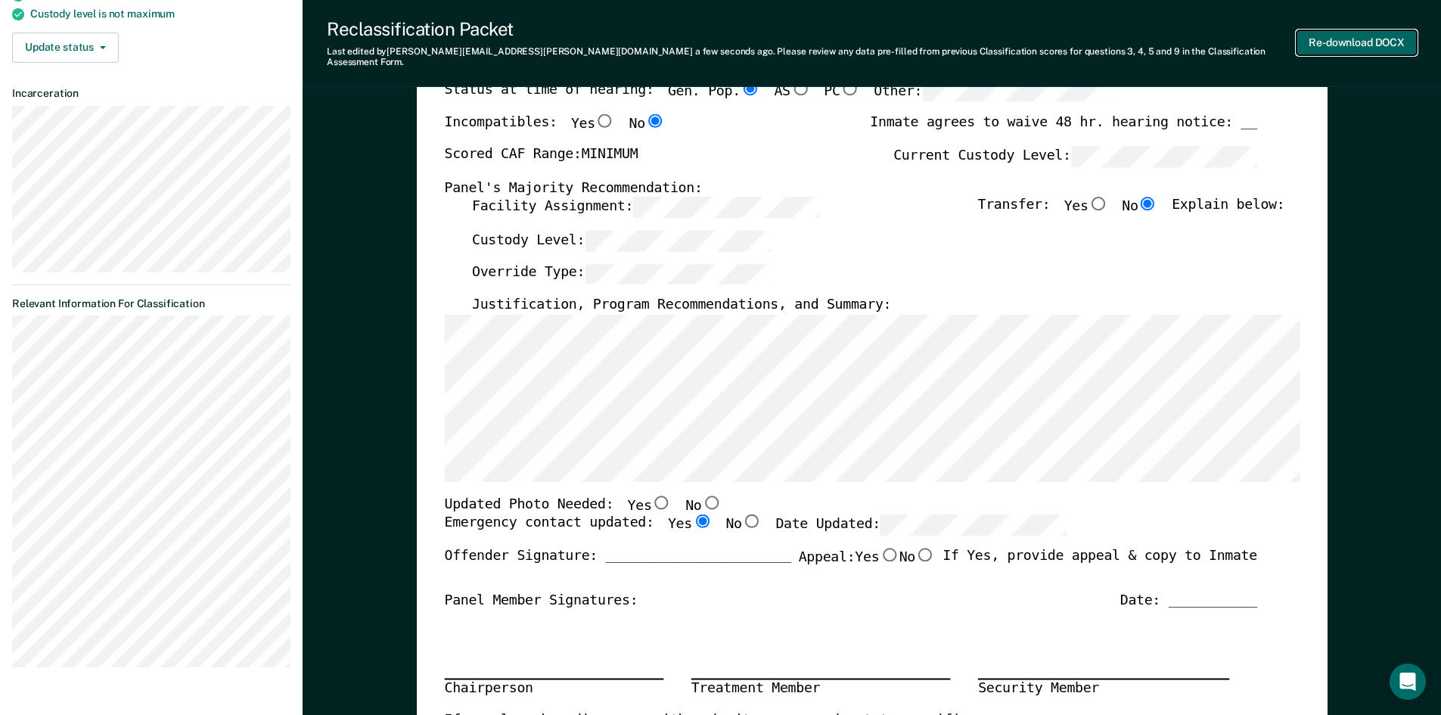
click at [1354, 34] on button "Re-download DOCX" at bounding box center [1357, 42] width 120 height 25
type textarea "x"
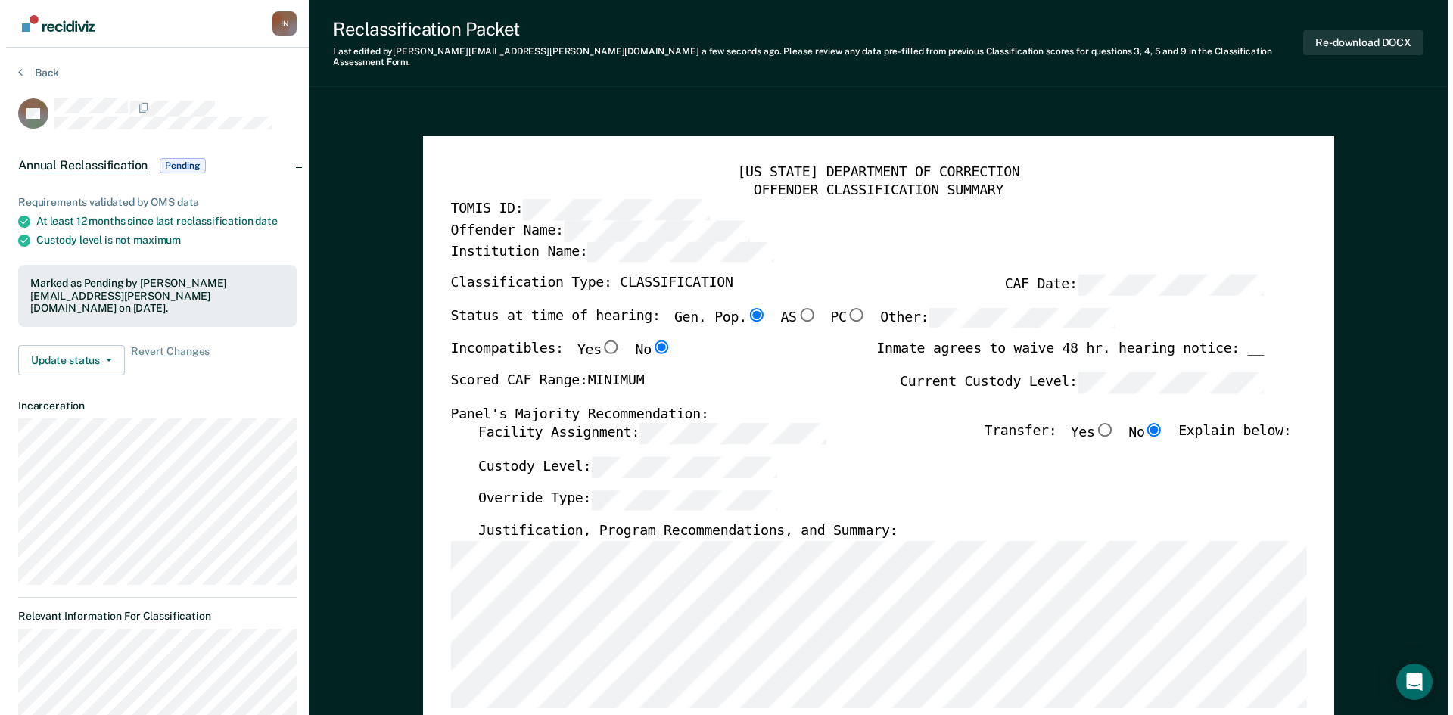
scroll to position [0, 0]
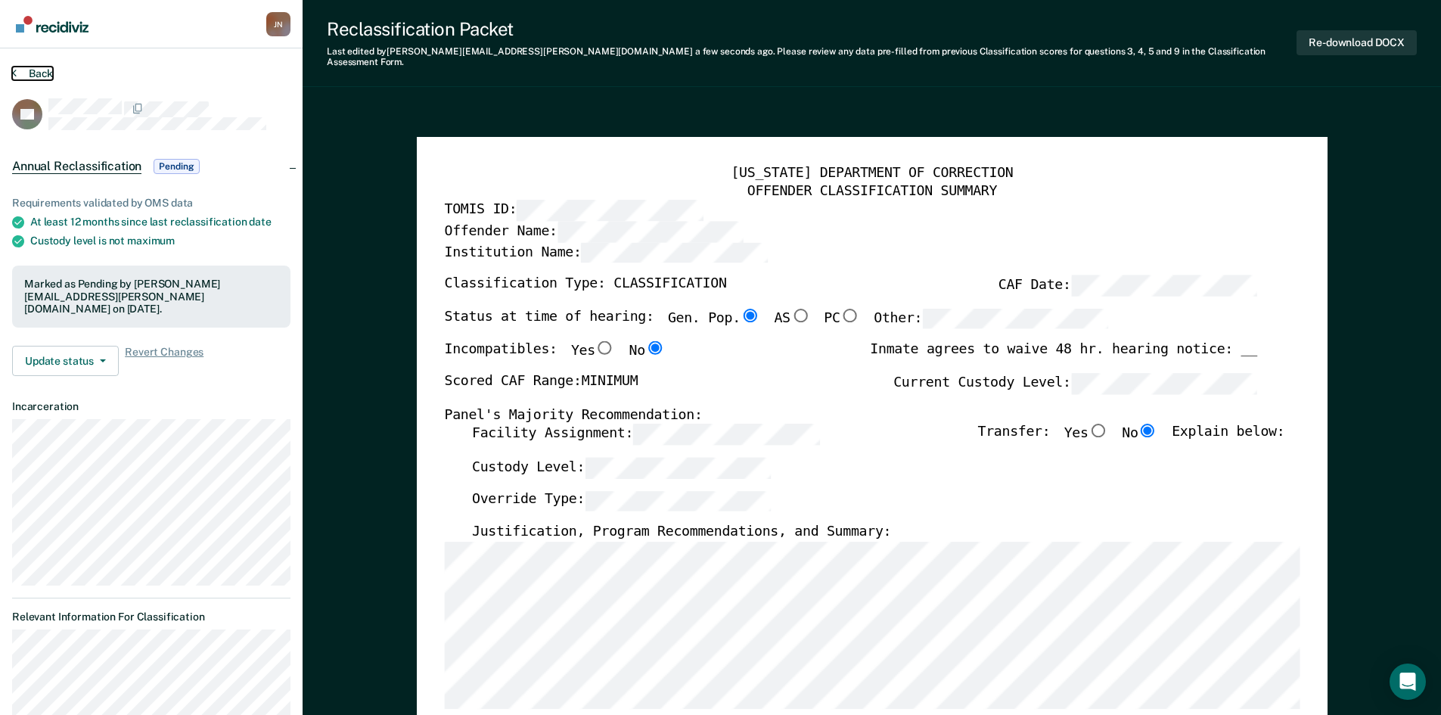
click at [29, 72] on button "Back" at bounding box center [32, 74] width 41 height 14
